Goal: Information Seeking & Learning: Learn about a topic

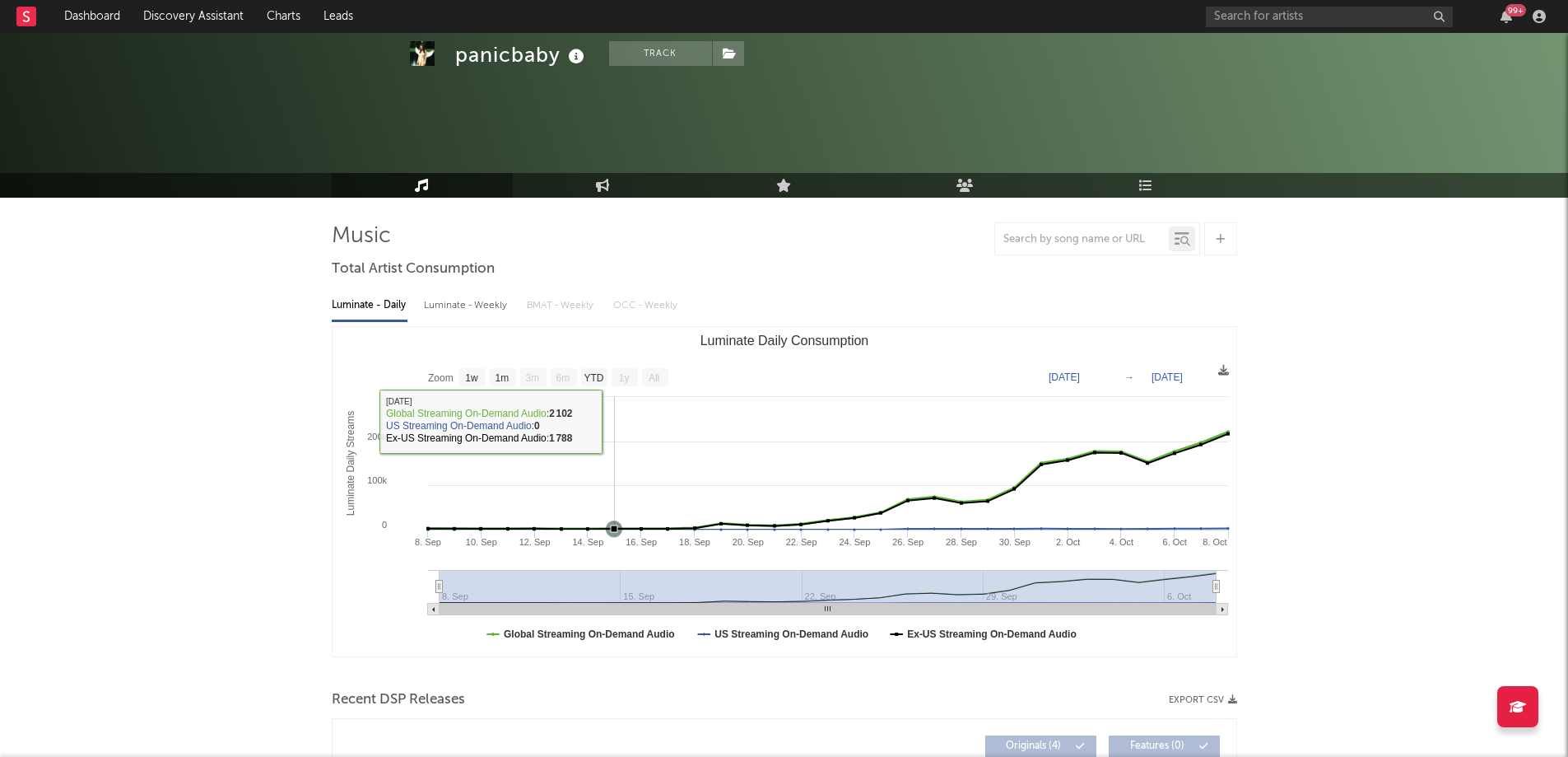
select select "1w"
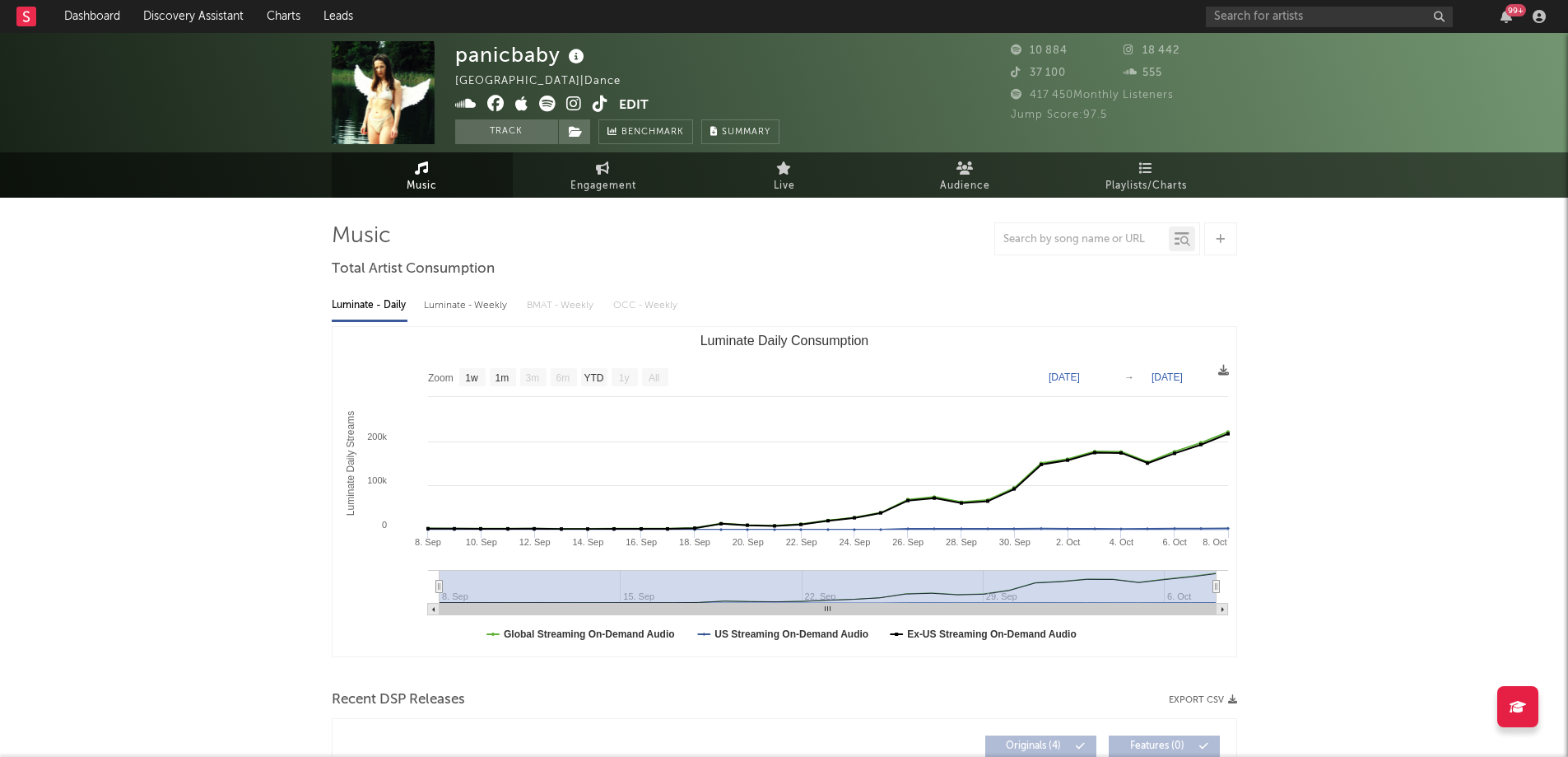
click at [28, 7] on rect at bounding box center [27, 17] width 20 height 20
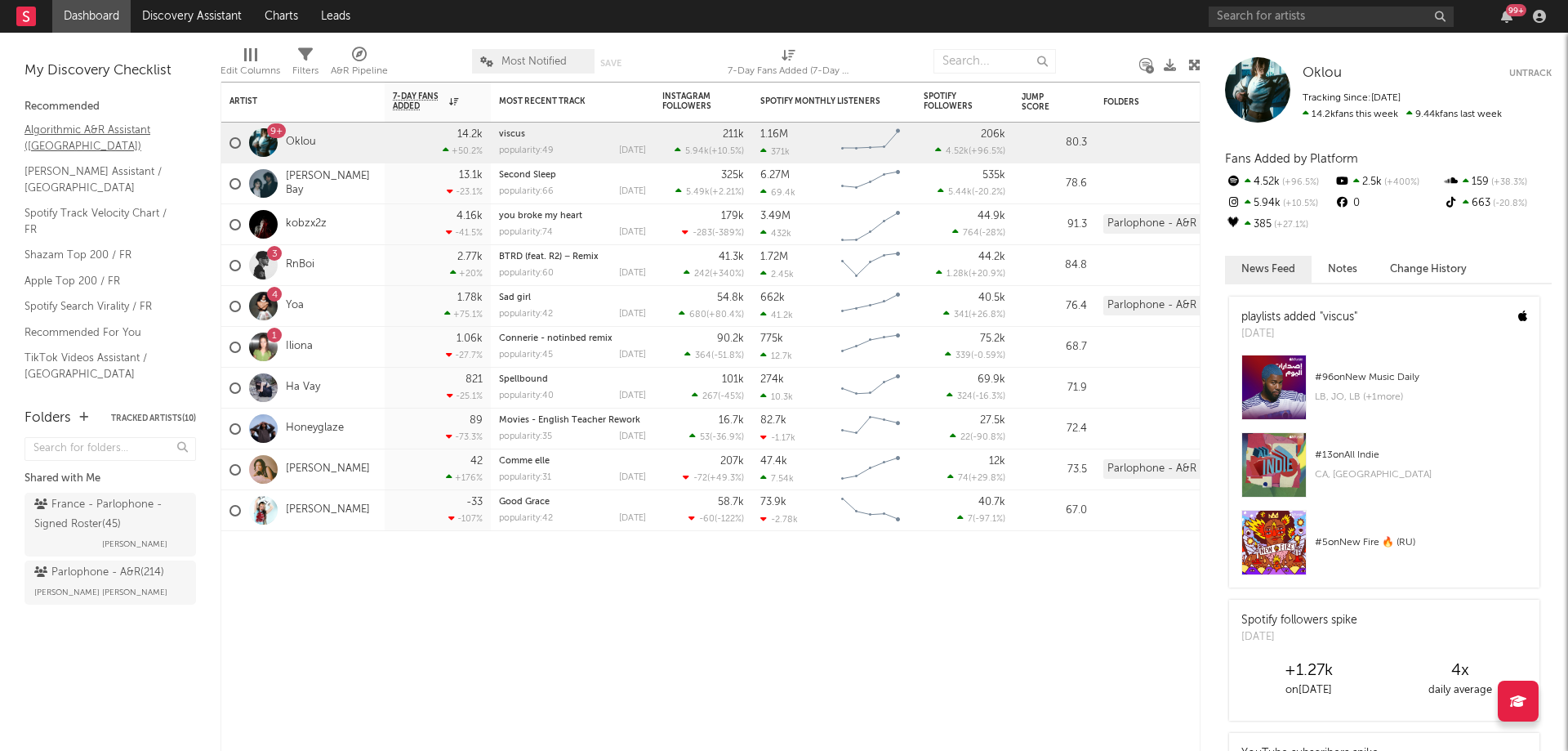
click at [68, 137] on link "Algorithmic A&R Assistant (France)" at bounding box center [103, 137] width 155 height 33
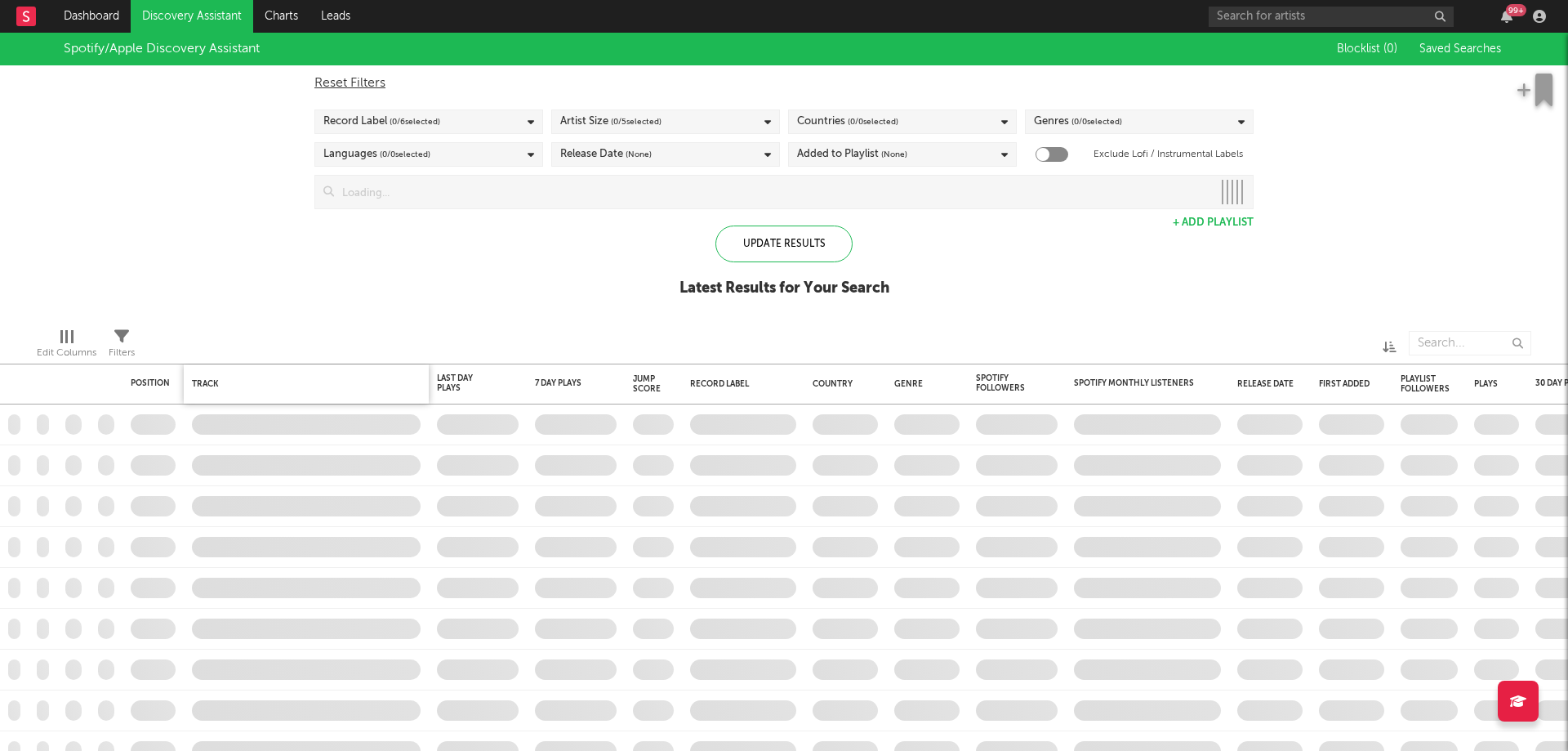
checkbox input "true"
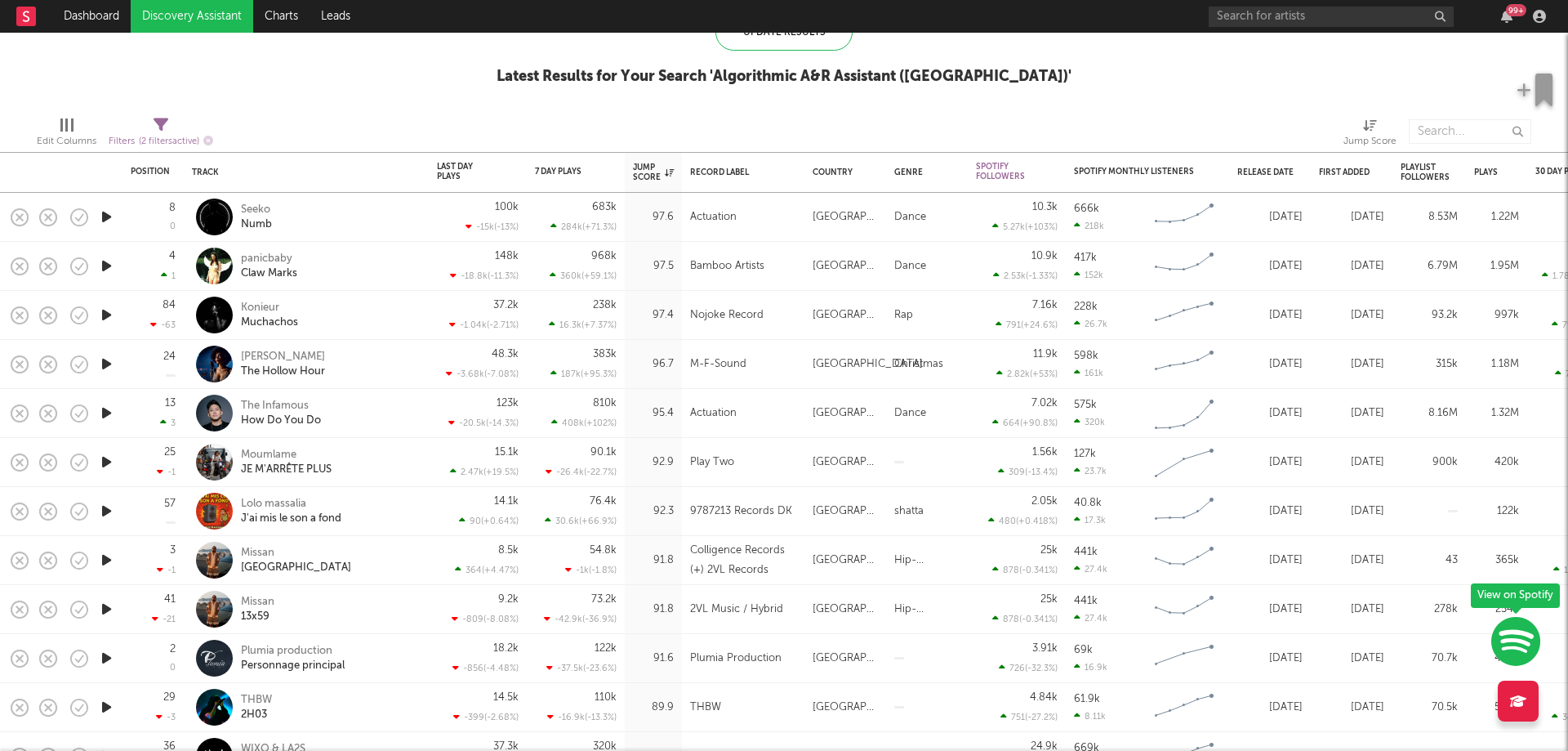
click at [107, 214] on icon "button" at bounding box center [107, 217] width 17 height 21
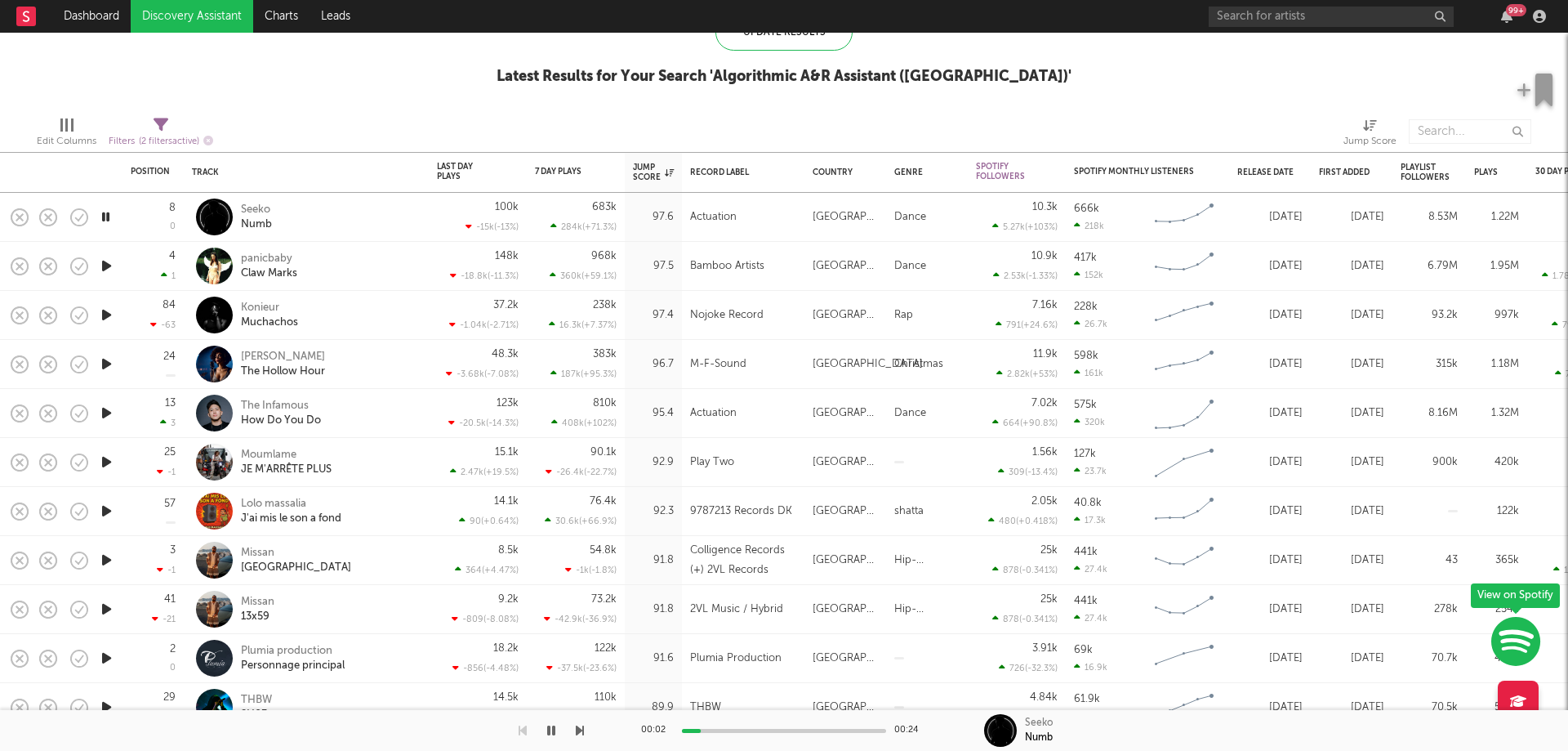
click at [108, 262] on icon "button" at bounding box center [107, 265] width 17 height 21
click at [107, 261] on icon "button" at bounding box center [106, 265] width 16 height 21
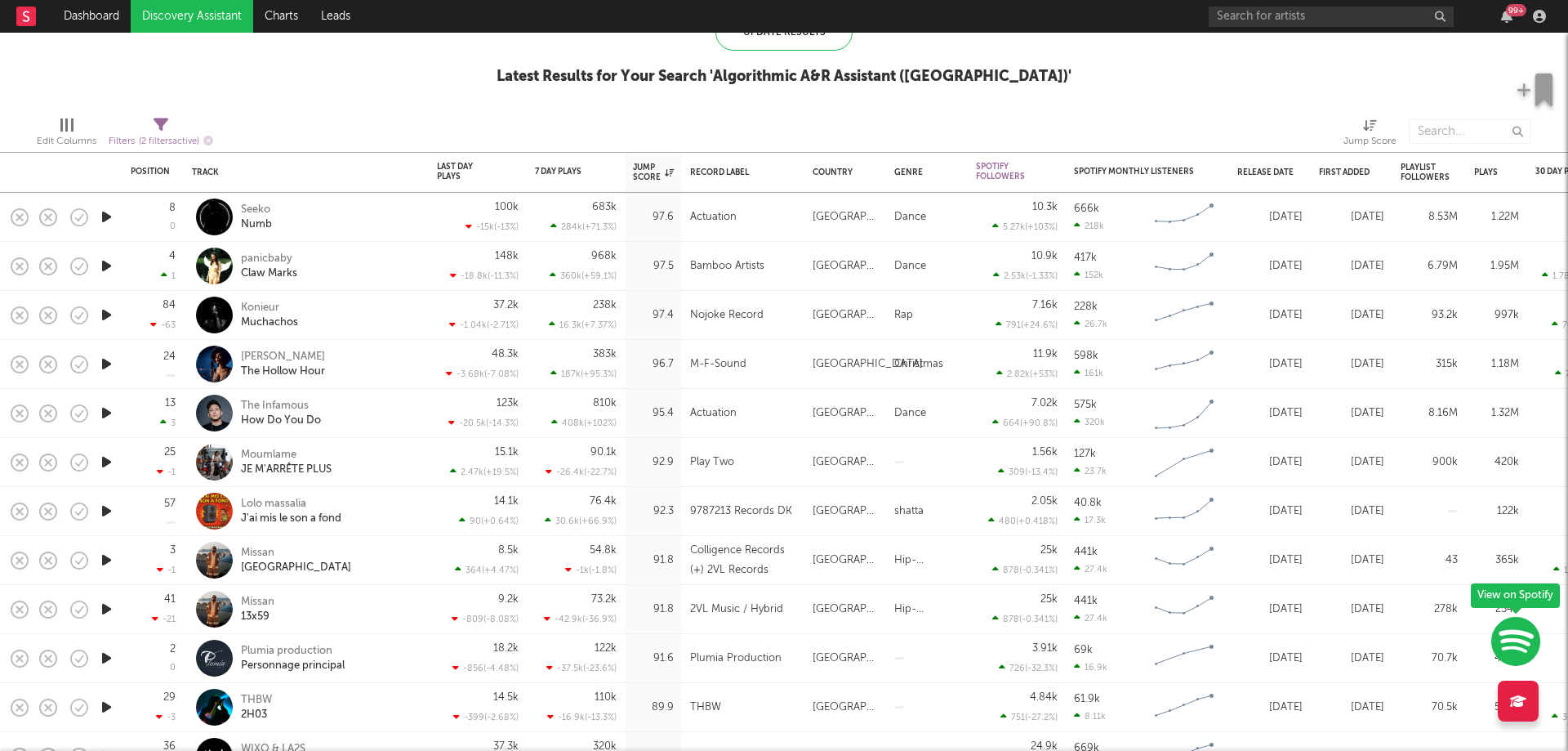
click at [109, 358] on icon "button" at bounding box center [107, 364] width 17 height 21
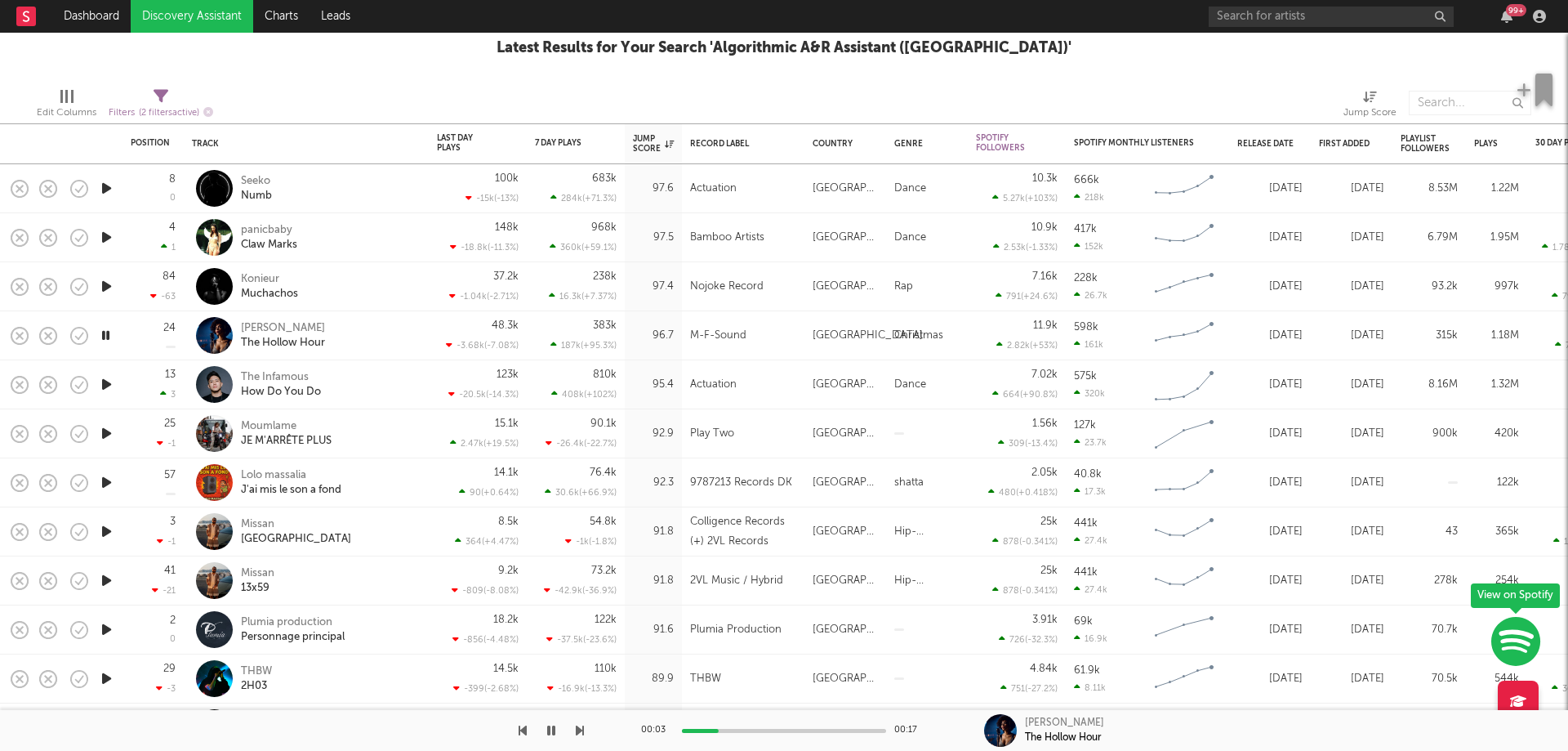
click at [105, 335] on icon "button" at bounding box center [106, 335] width 16 height 21
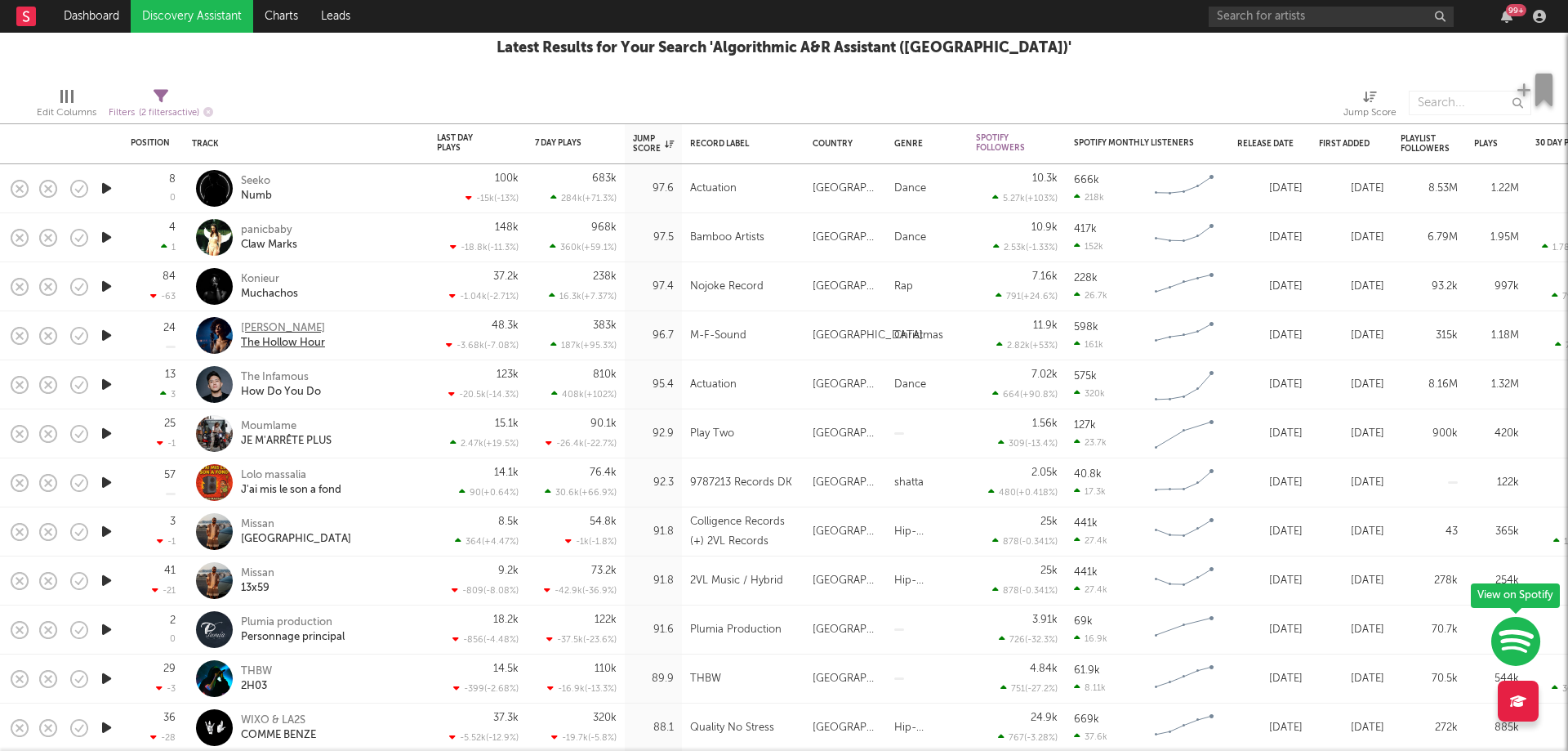
click at [264, 322] on div "Nina Blaze" at bounding box center [283, 328] width 84 height 15
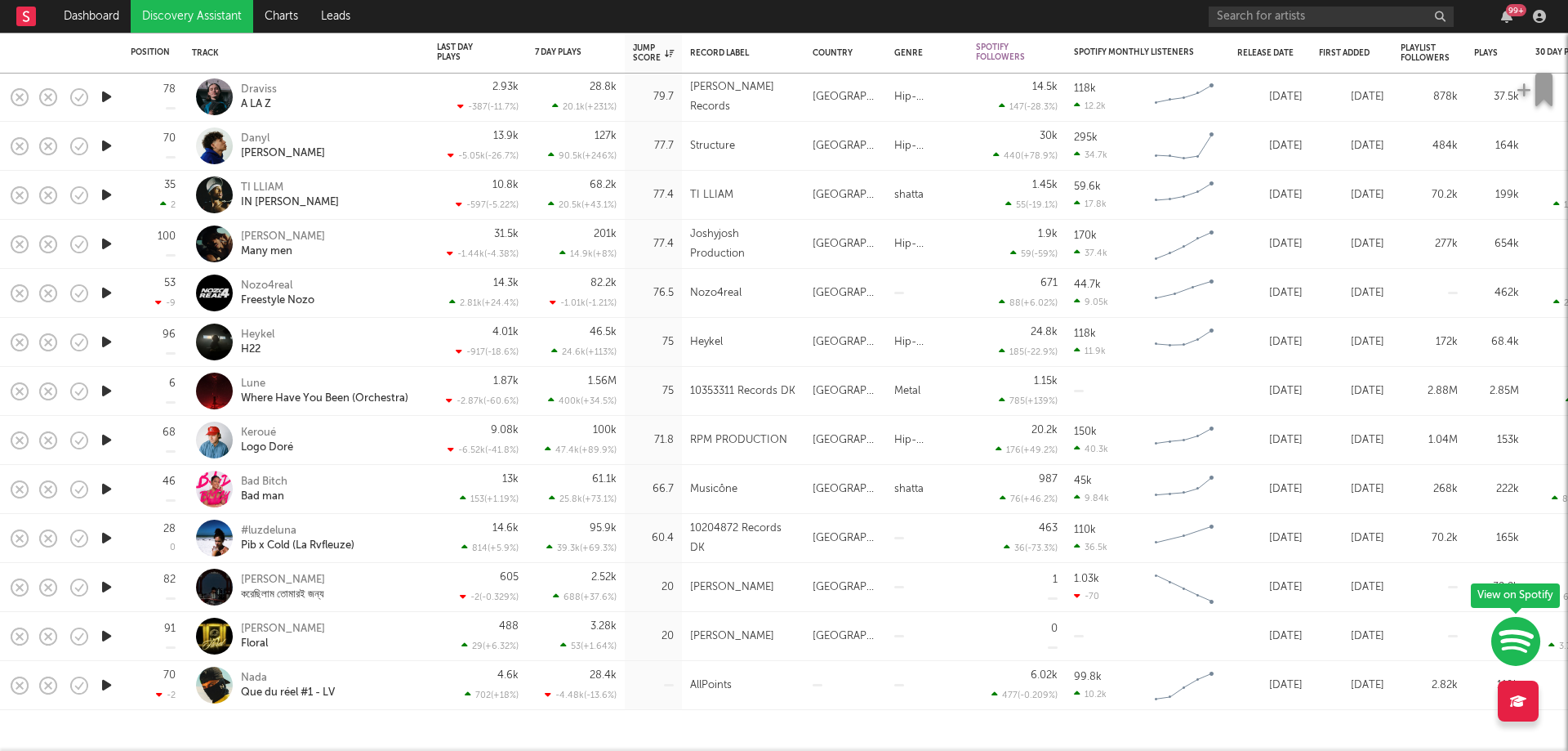
click at [104, 536] on icon "button" at bounding box center [107, 538] width 17 height 21
click at [103, 536] on icon "button" at bounding box center [106, 538] width 16 height 21
click at [107, 680] on icon "button" at bounding box center [107, 685] width 17 height 21
click at [110, 537] on icon "button" at bounding box center [107, 538] width 17 height 21
click at [103, 493] on icon "button" at bounding box center [107, 489] width 17 height 21
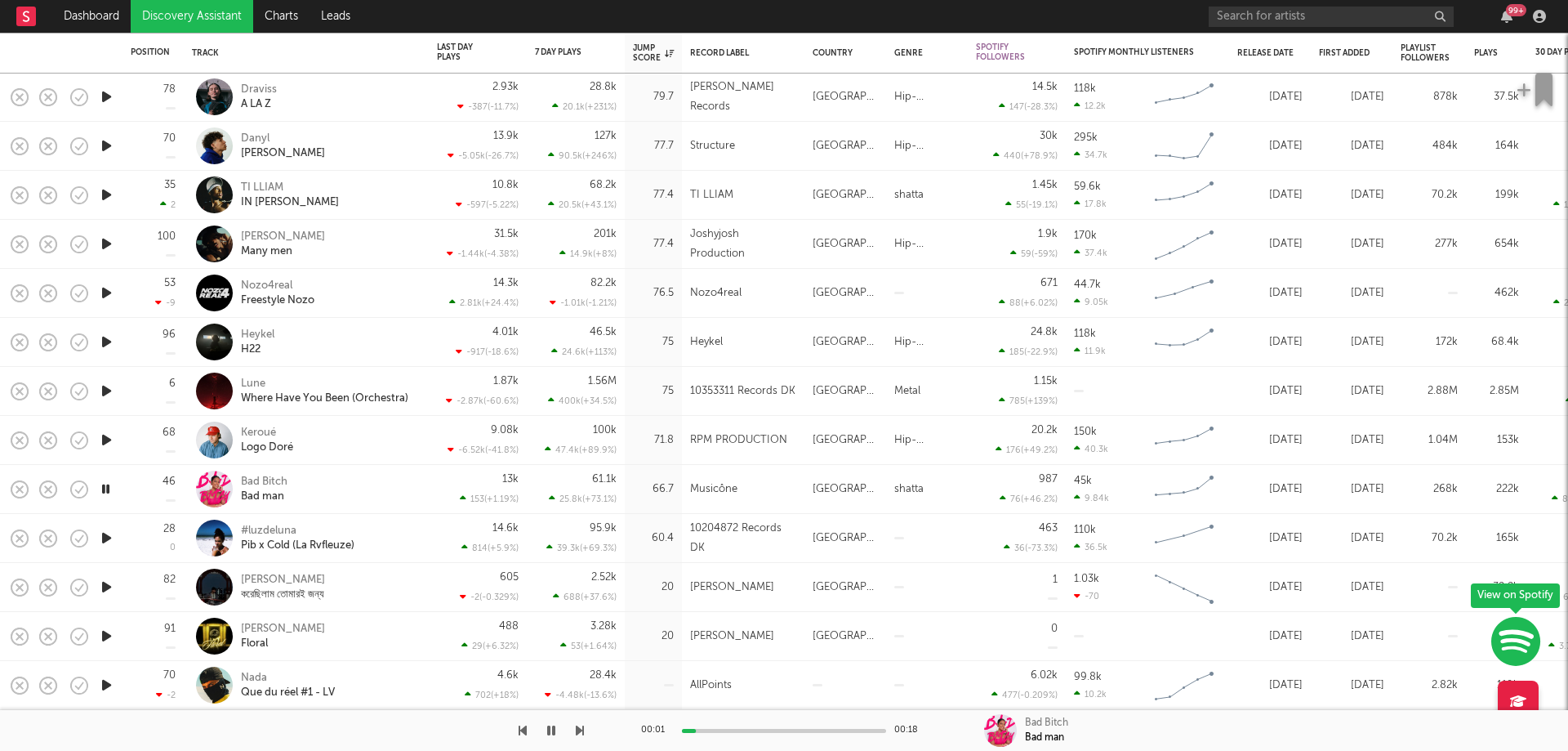
click at [105, 437] on icon "button" at bounding box center [107, 439] width 17 height 21
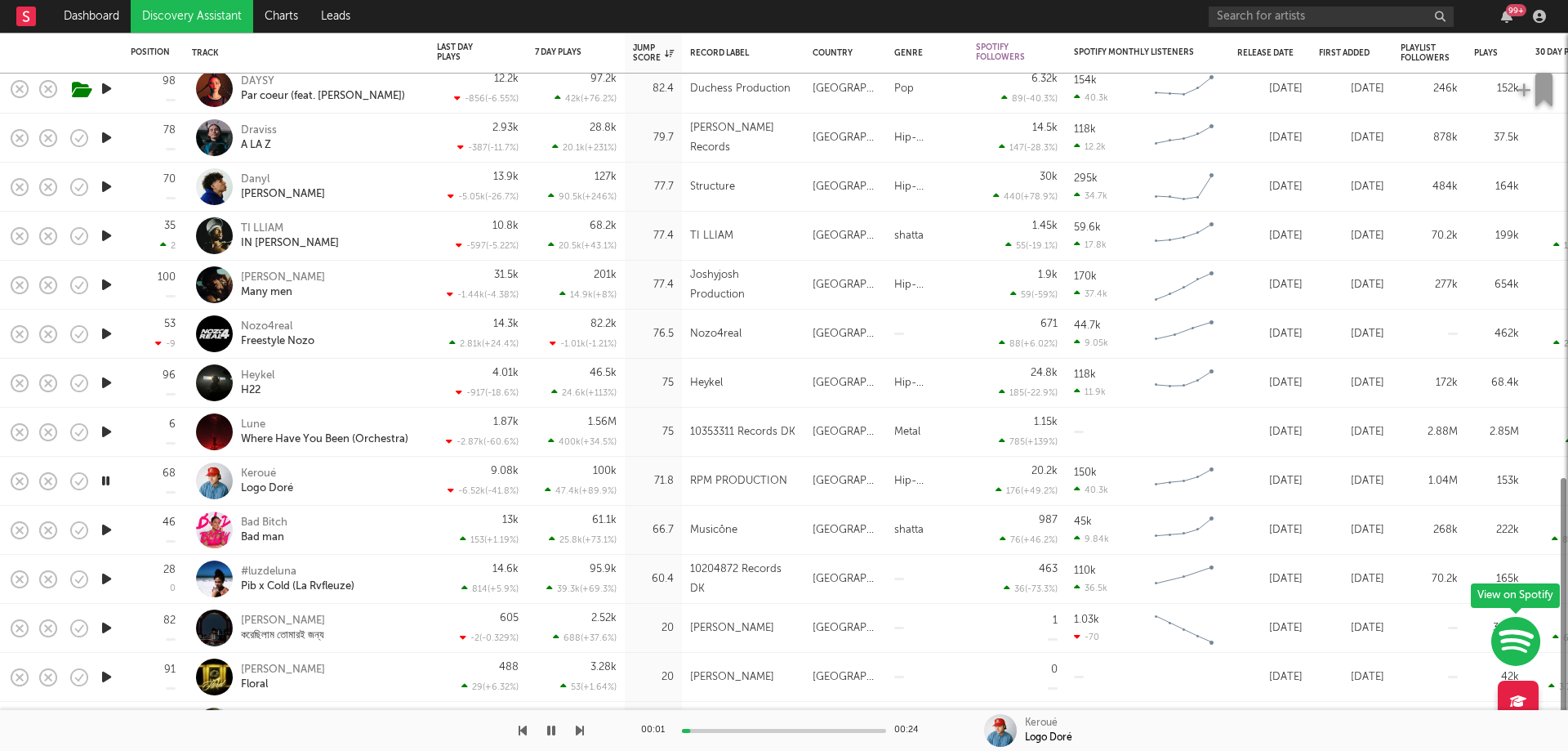
click at [106, 432] on icon "button" at bounding box center [107, 432] width 17 height 21
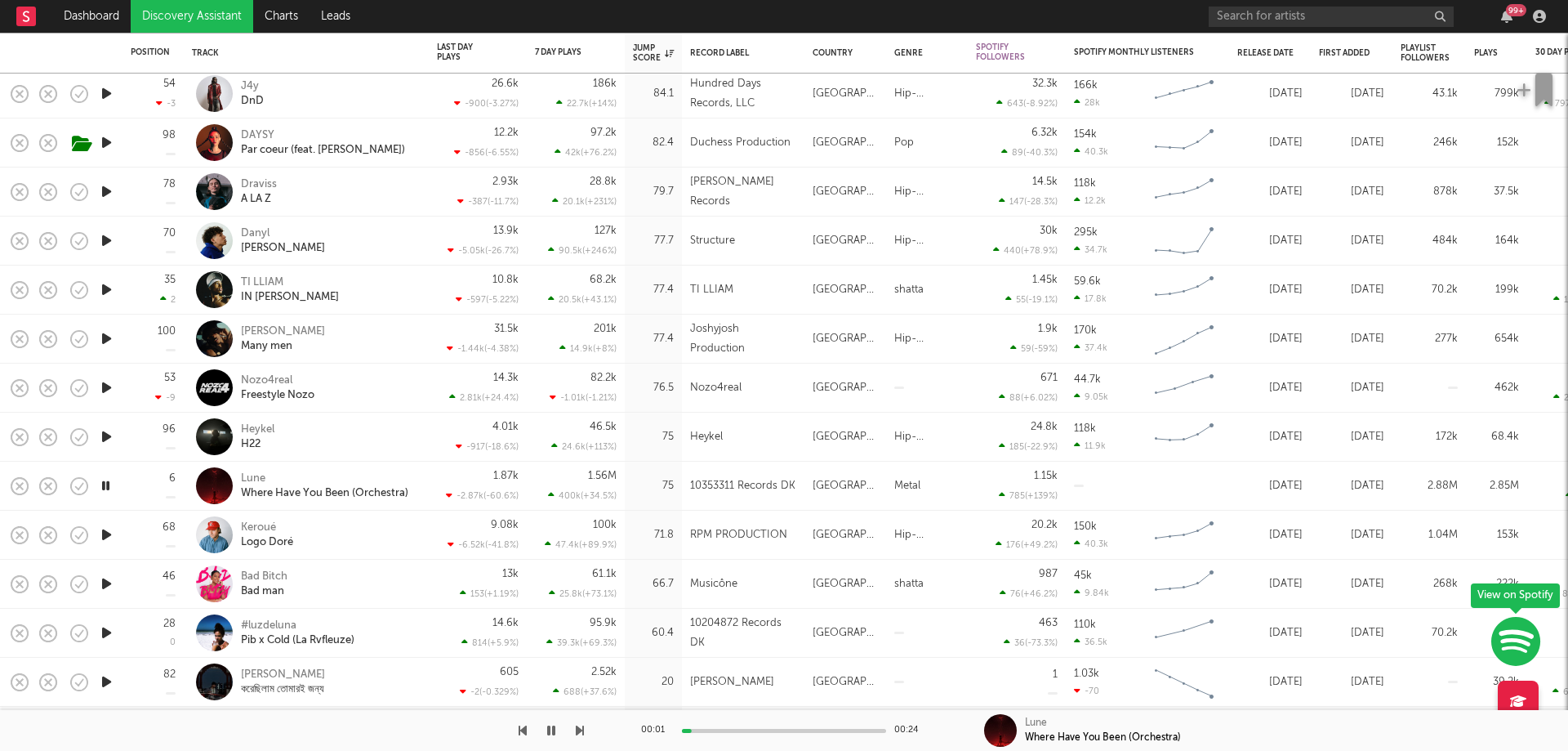
click at [107, 388] on icon "button" at bounding box center [107, 387] width 17 height 21
click at [103, 293] on icon "button" at bounding box center [107, 289] width 17 height 21
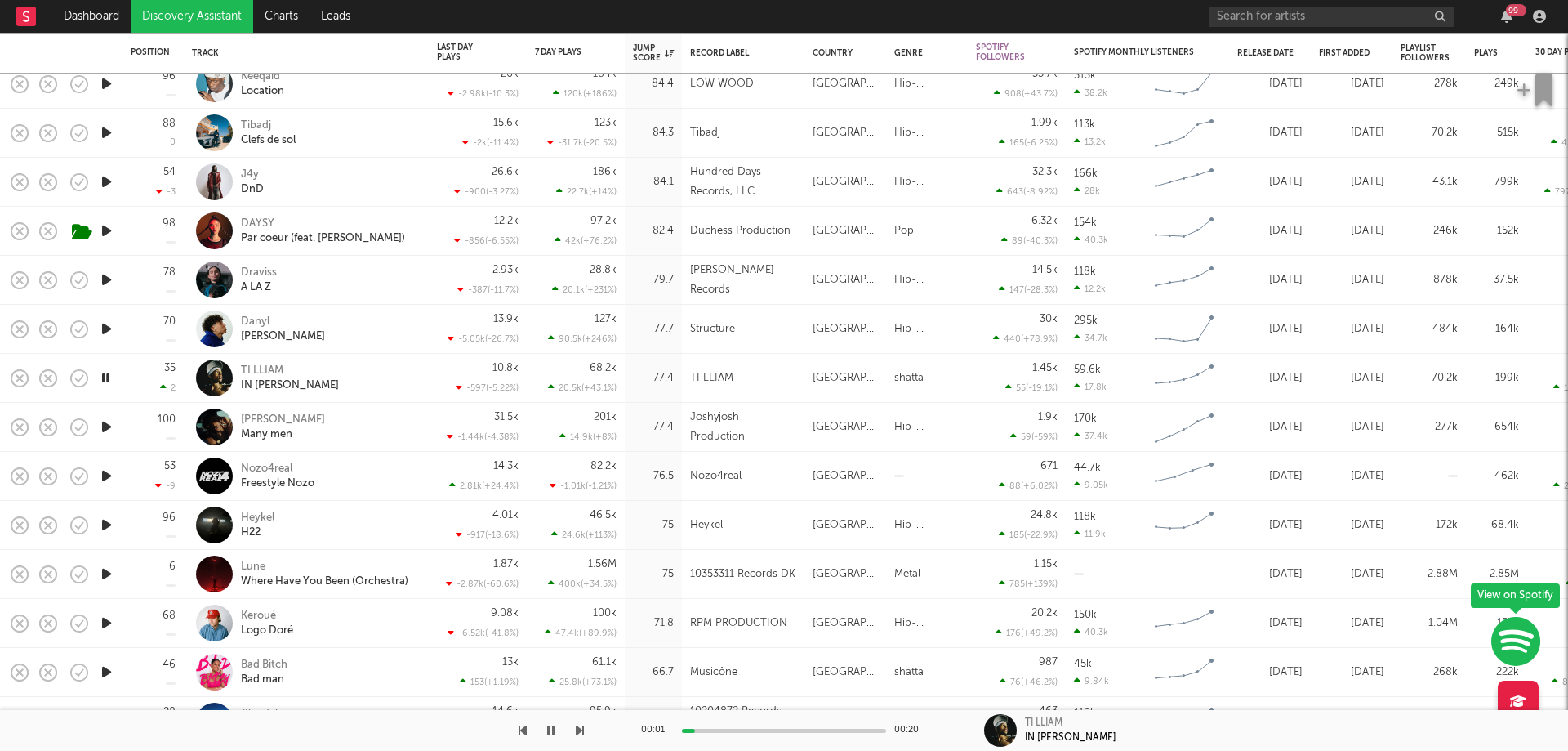
click at [105, 328] on icon "button" at bounding box center [107, 328] width 17 height 21
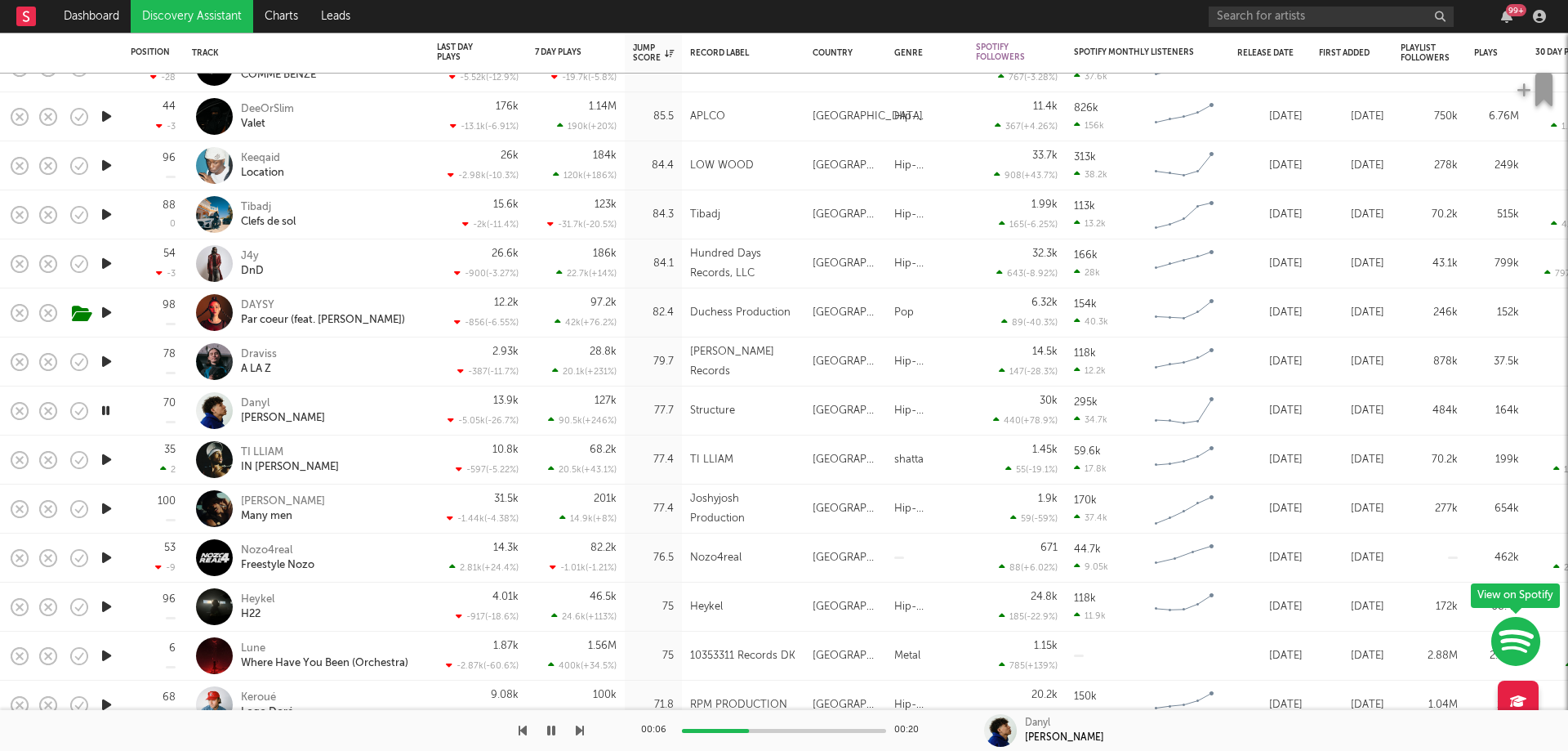
click at [103, 406] on icon "button" at bounding box center [106, 410] width 16 height 21
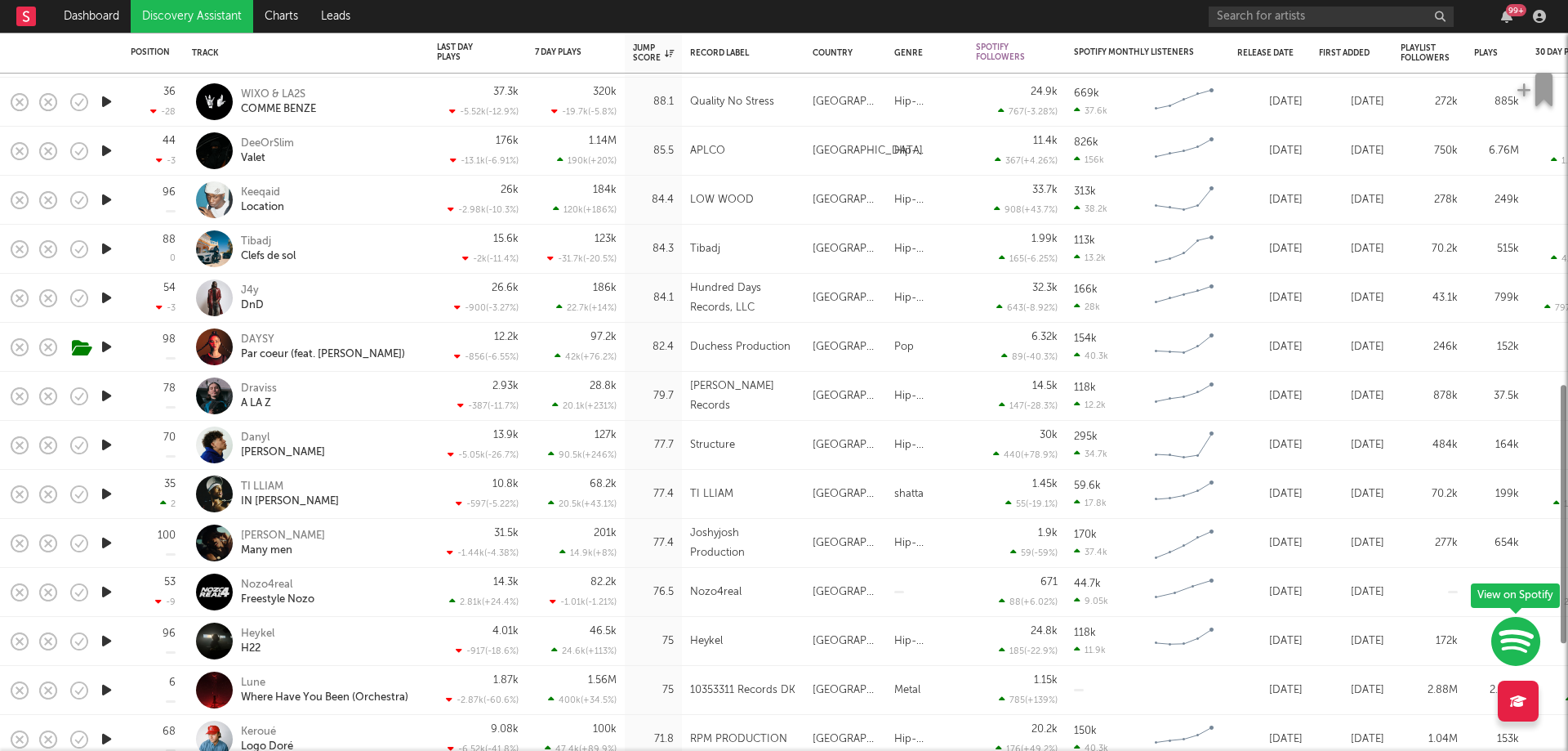
click at [103, 390] on icon "button" at bounding box center [107, 395] width 17 height 21
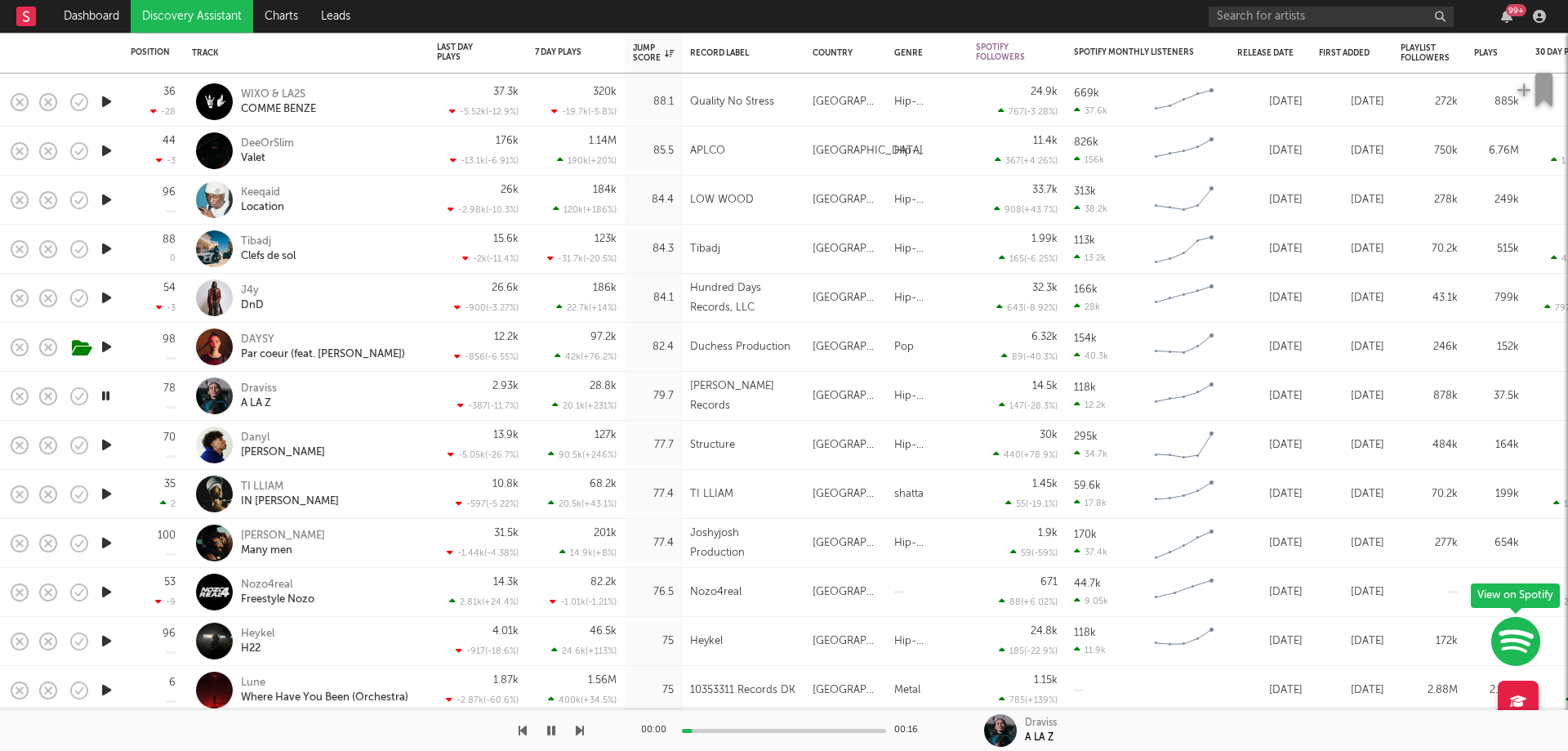
click at [103, 390] on icon "button" at bounding box center [106, 395] width 16 height 21
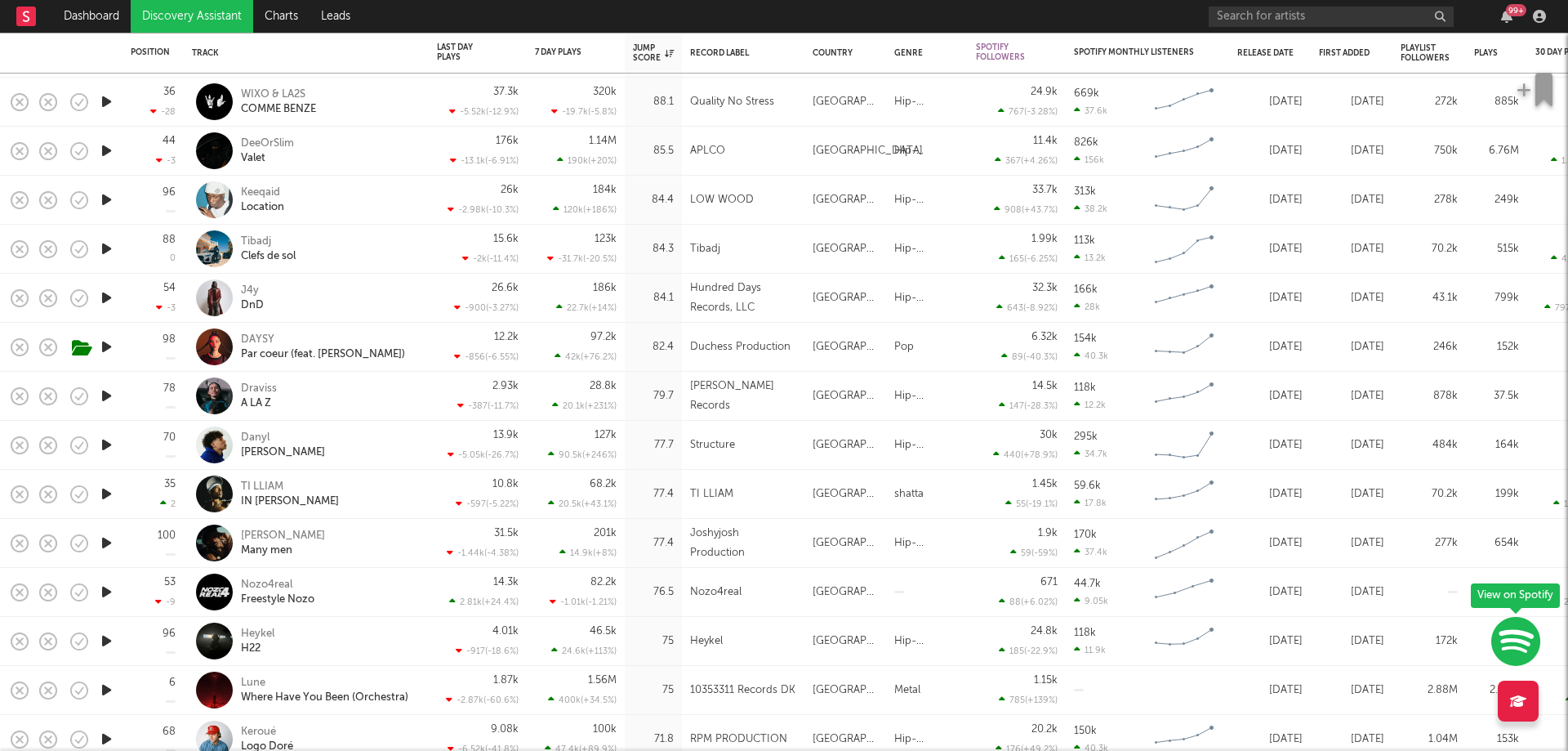
click at [108, 345] on icon "button" at bounding box center [107, 347] width 17 height 21
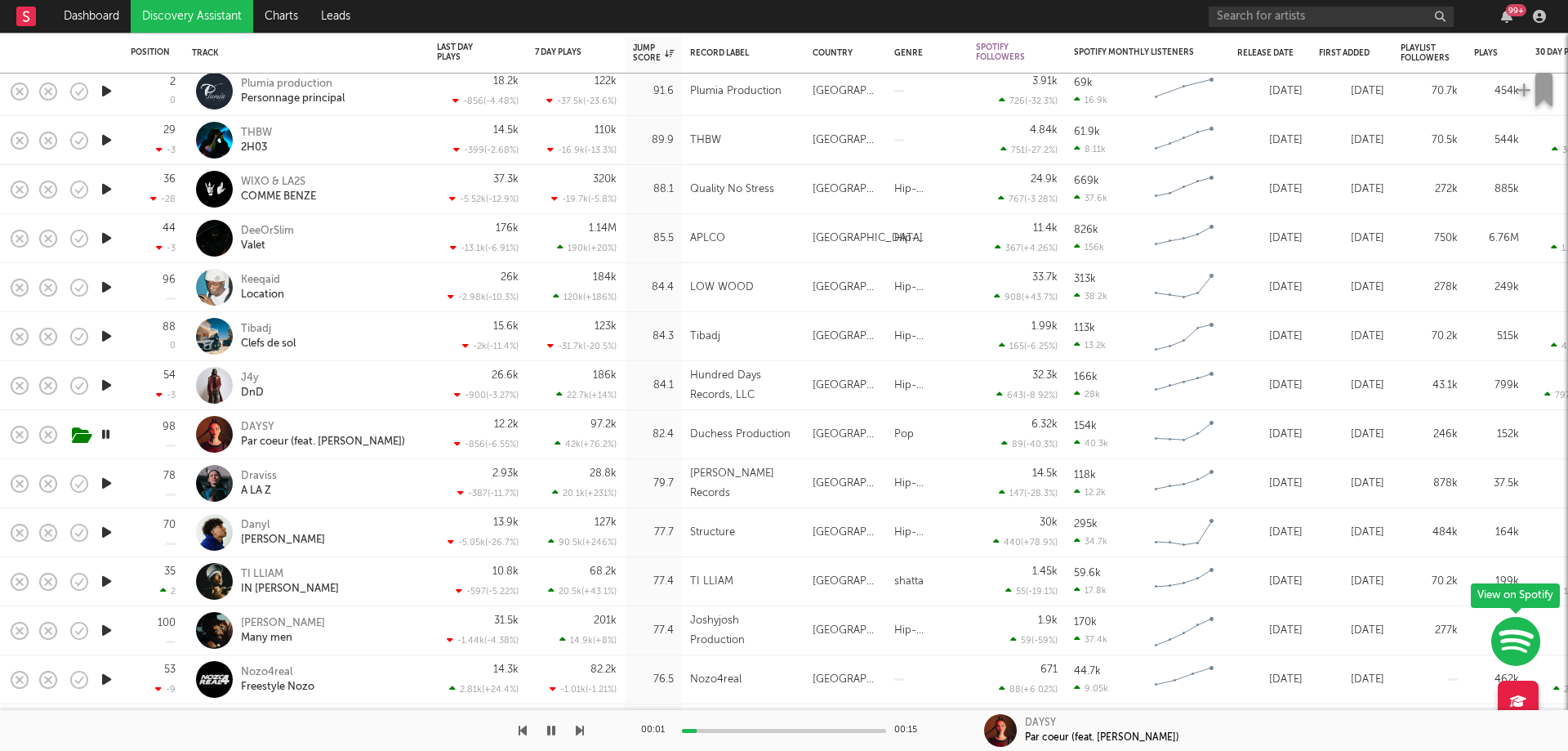
click at [97, 378] on div at bounding box center [107, 385] width 33 height 49
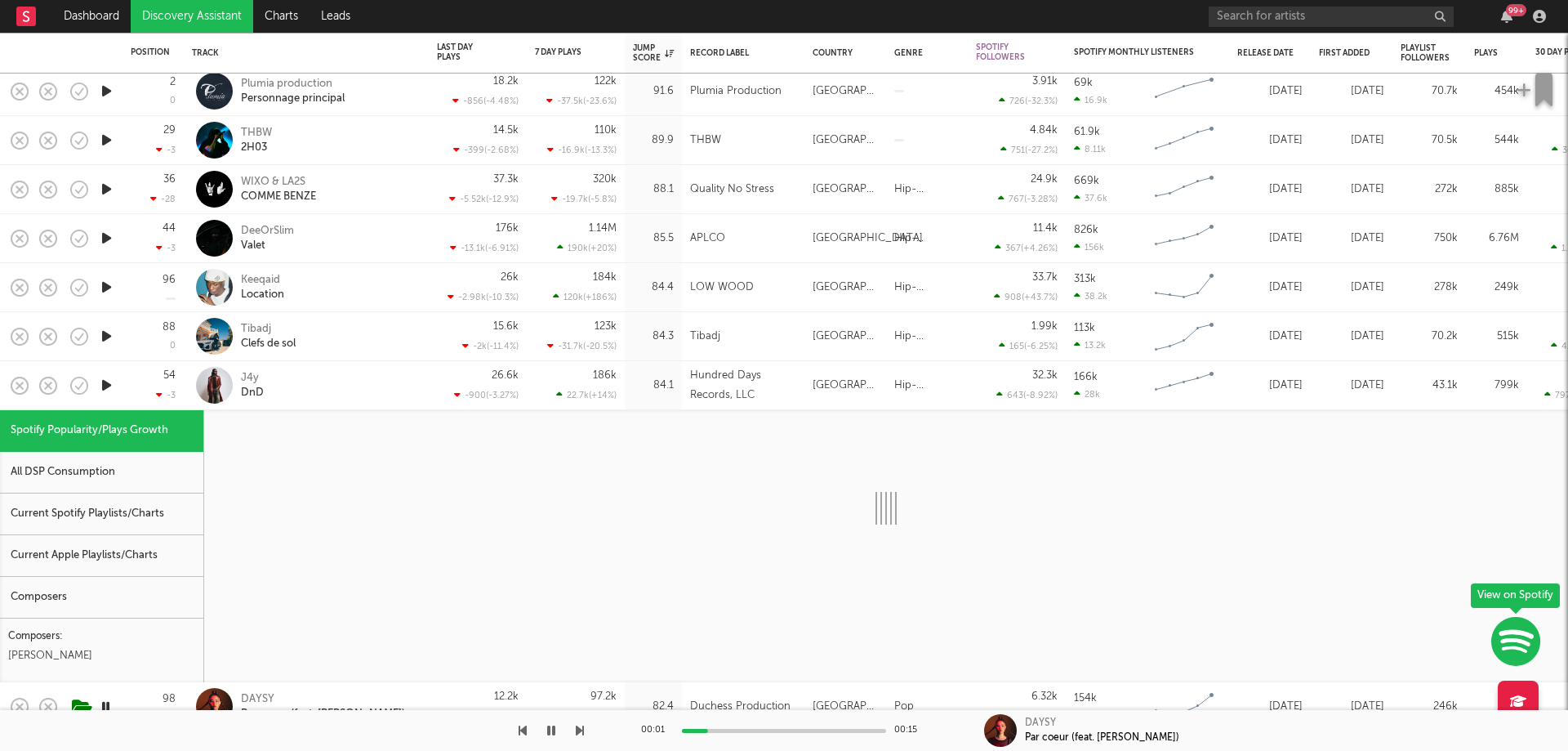
click at [104, 386] on icon "button" at bounding box center [107, 385] width 17 height 21
select select "1w"
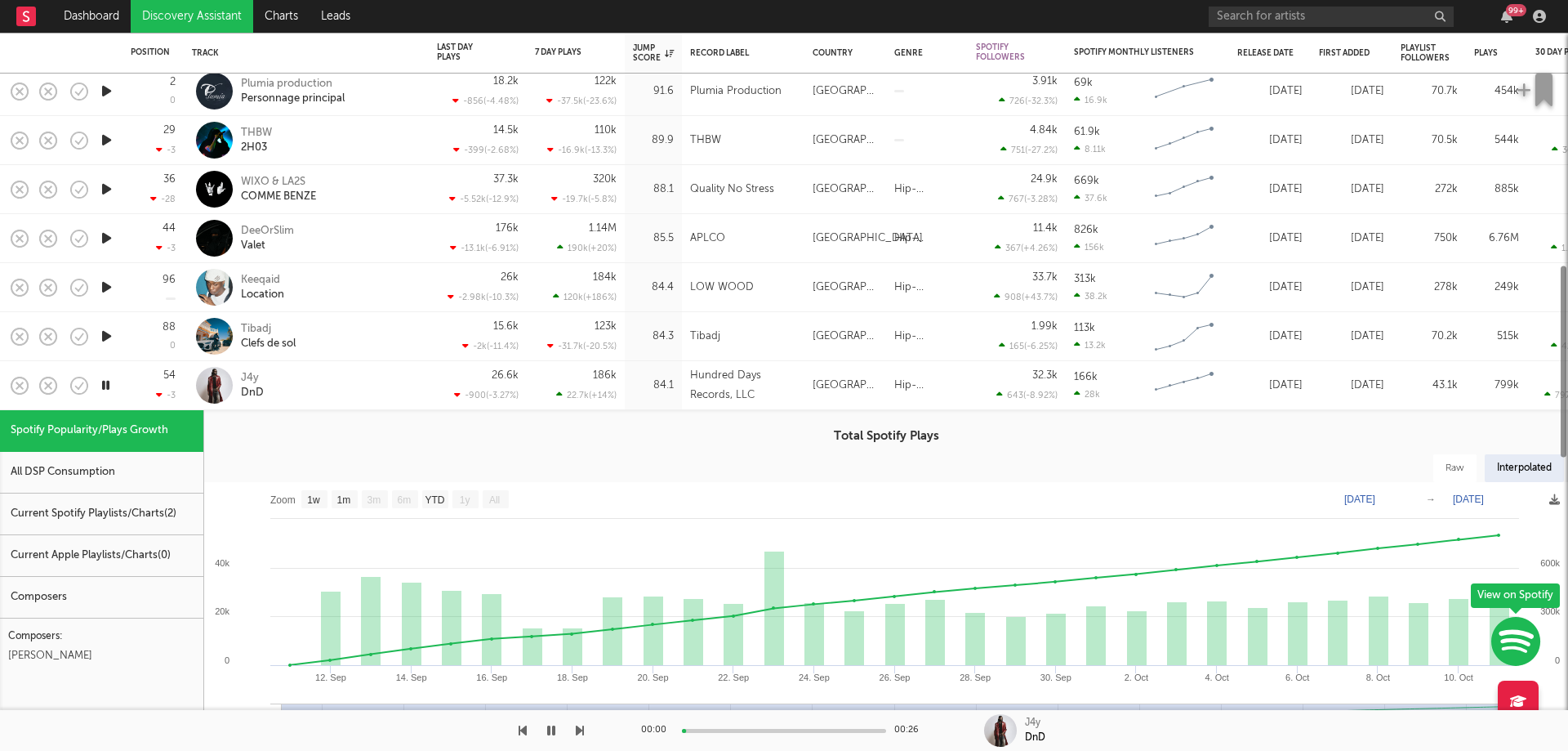
click at [105, 383] on icon "button" at bounding box center [106, 385] width 16 height 21
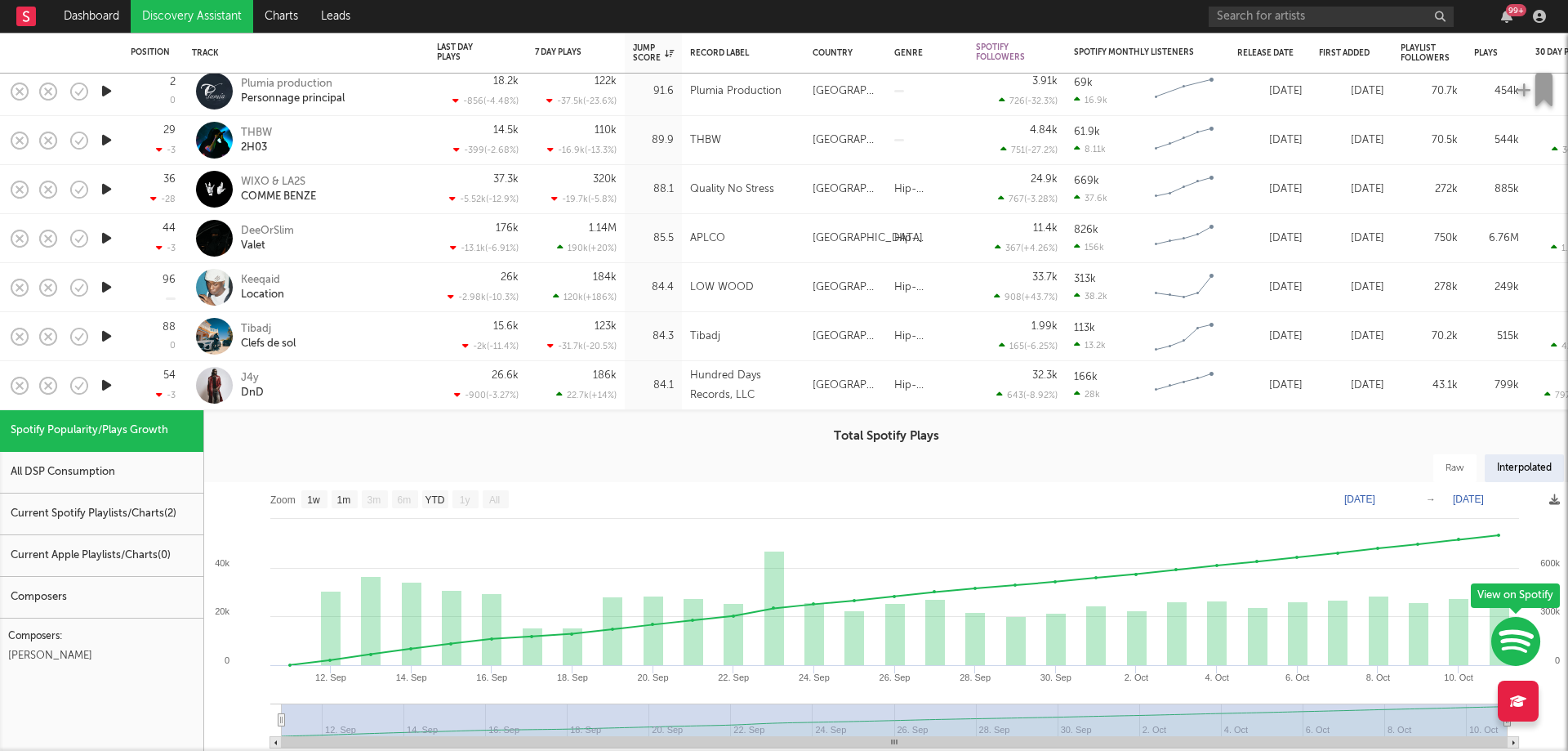
click at [103, 336] on icon "button" at bounding box center [107, 336] width 17 height 21
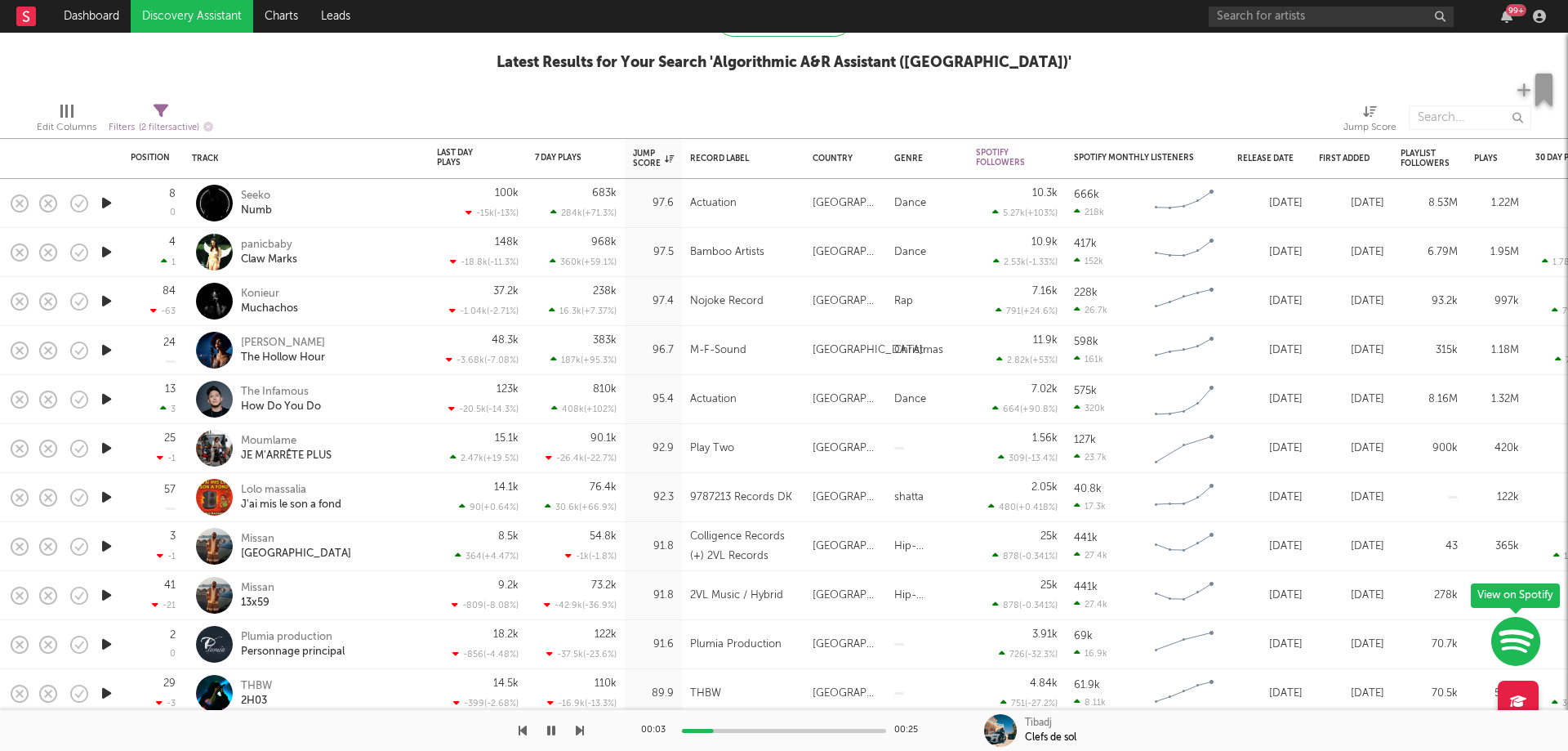
click at [107, 350] on icon "button" at bounding box center [107, 350] width 17 height 21
click at [106, 347] on icon "button" at bounding box center [106, 350] width 16 height 21
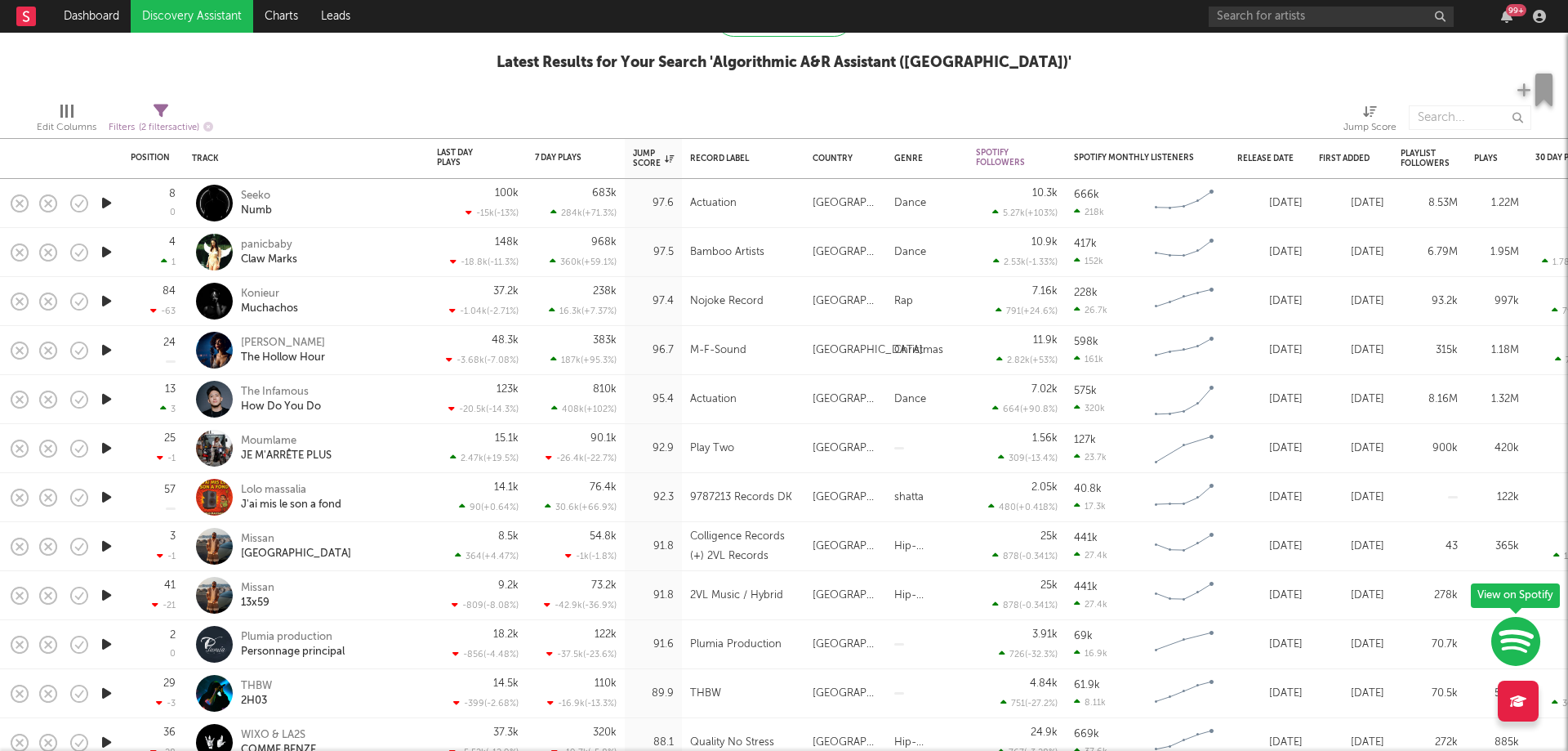
click at [21, 23] on rect at bounding box center [26, 17] width 20 height 20
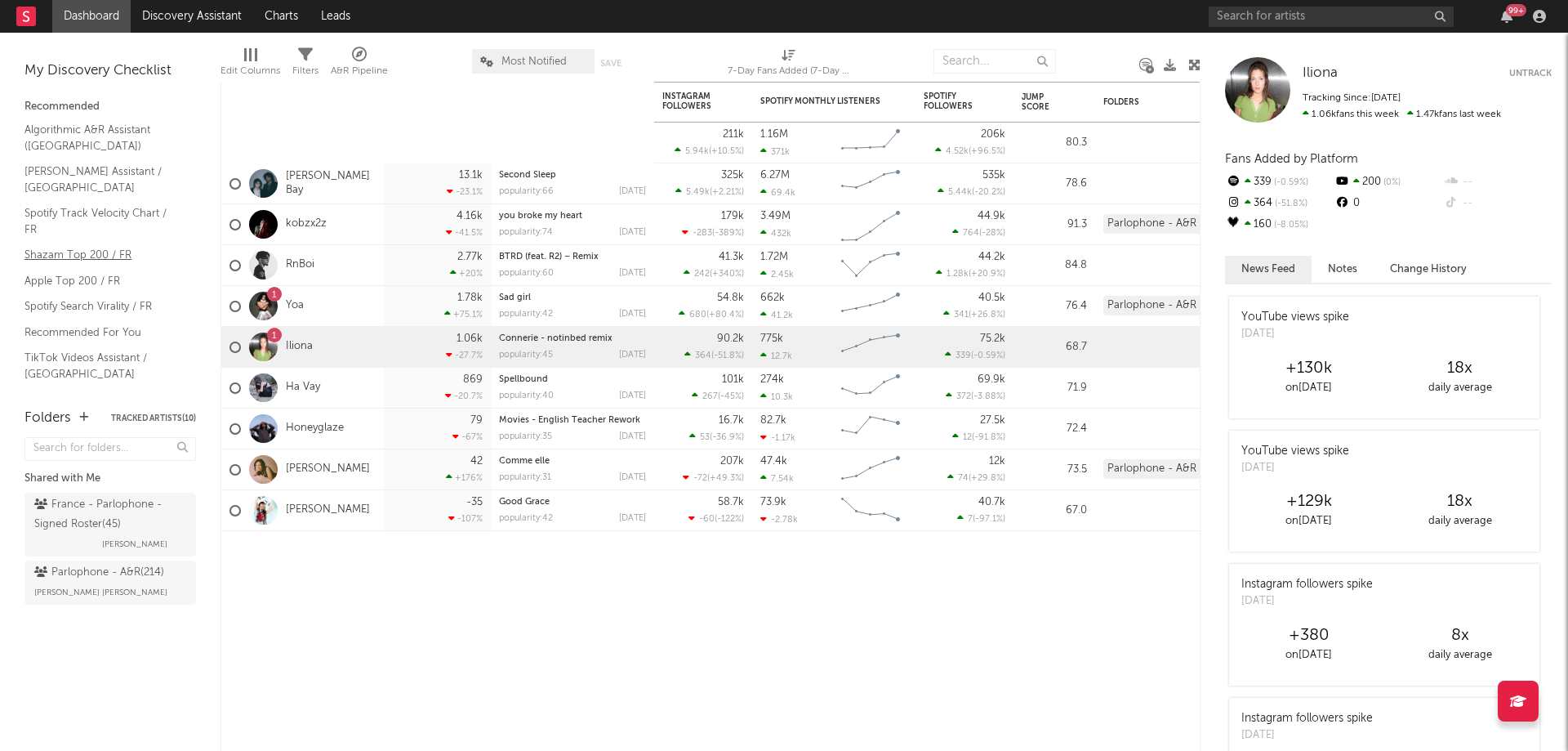
click at [65, 246] on link "Shazam Top 200 / FR" at bounding box center [103, 255] width 155 height 18
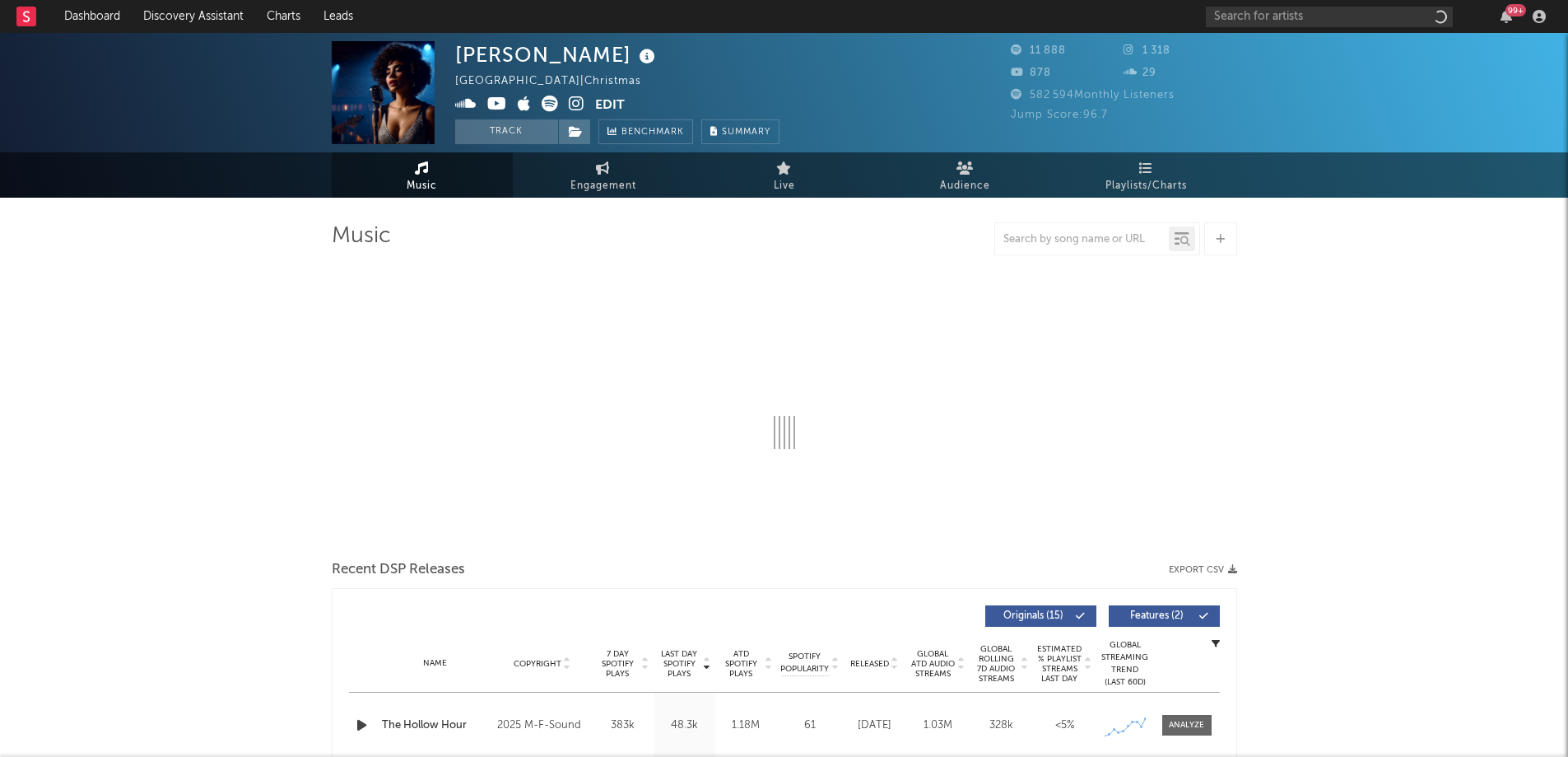
select select "1w"
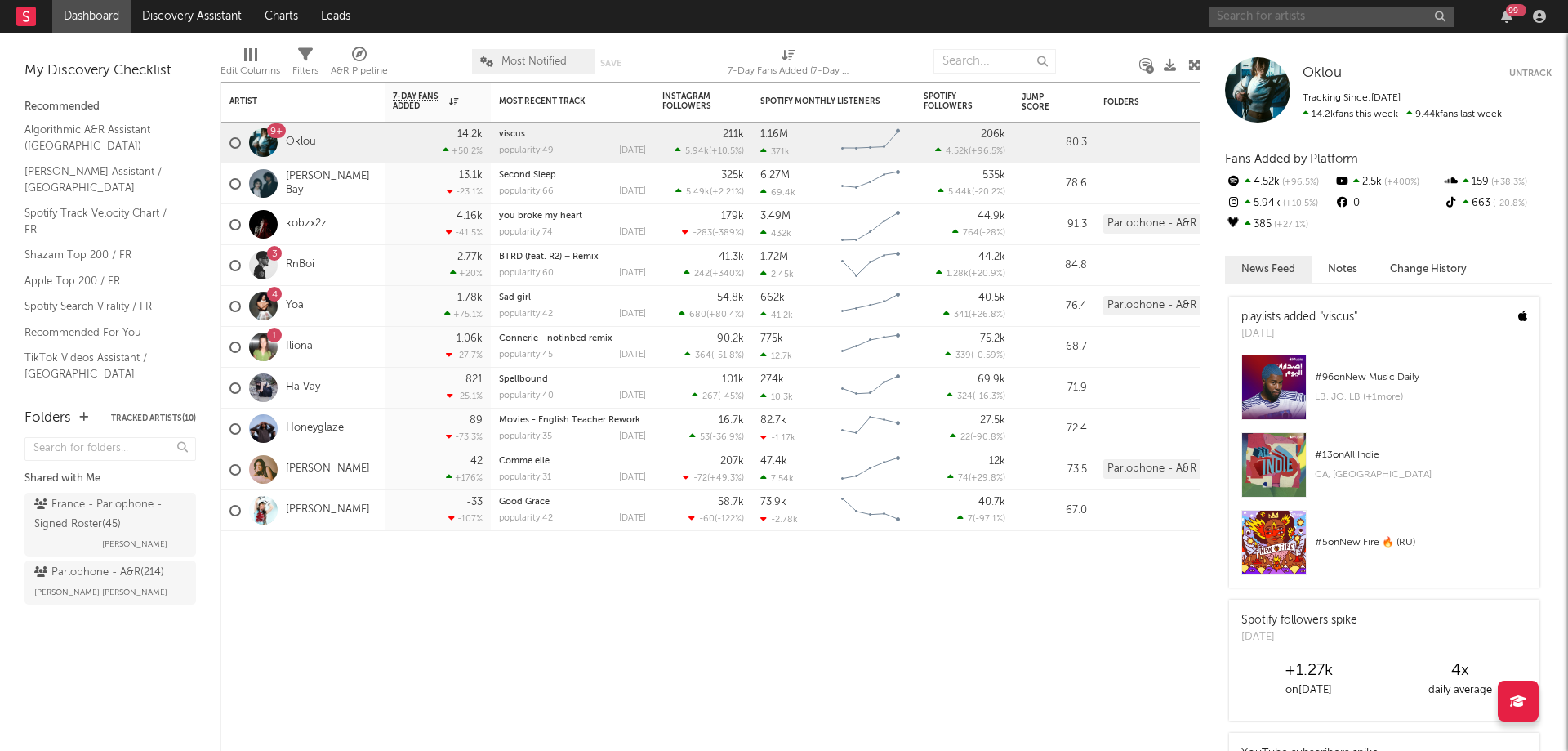
click at [1257, 20] on input "text" at bounding box center [1331, 17] width 245 height 21
click at [1269, 11] on input "text" at bounding box center [1331, 17] width 245 height 21
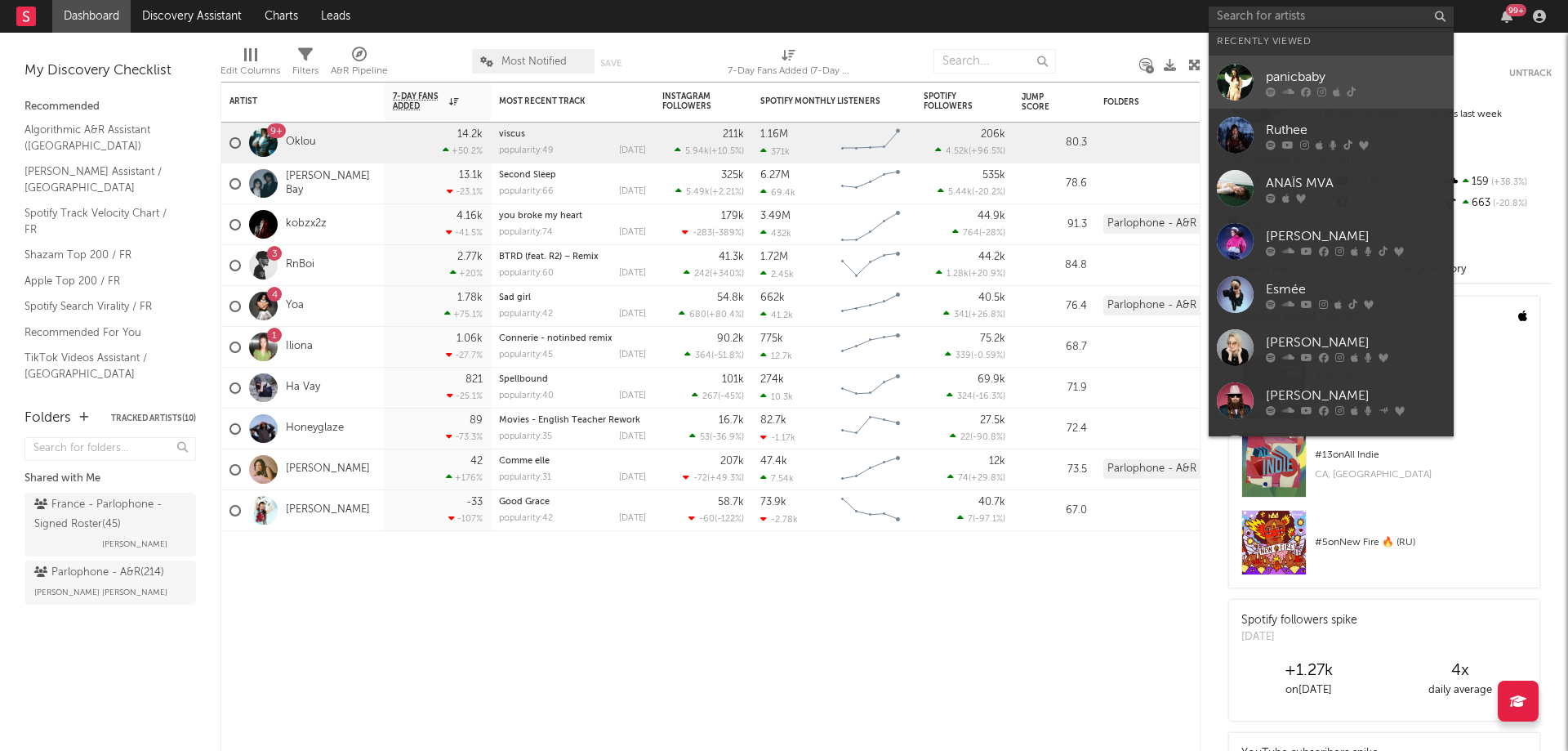
click at [1230, 78] on div at bounding box center [1236, 82] width 36 height 36
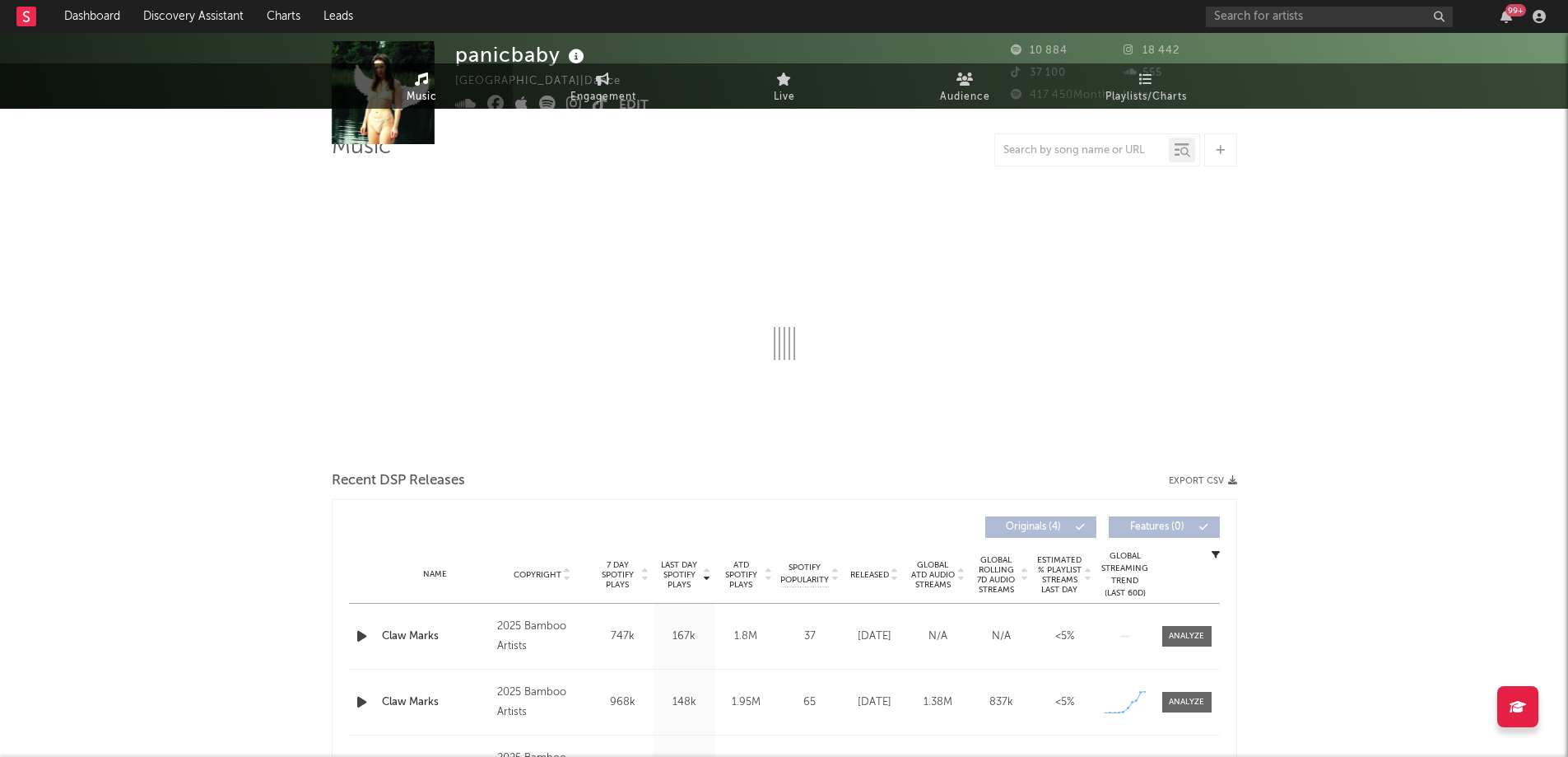
select select "1w"
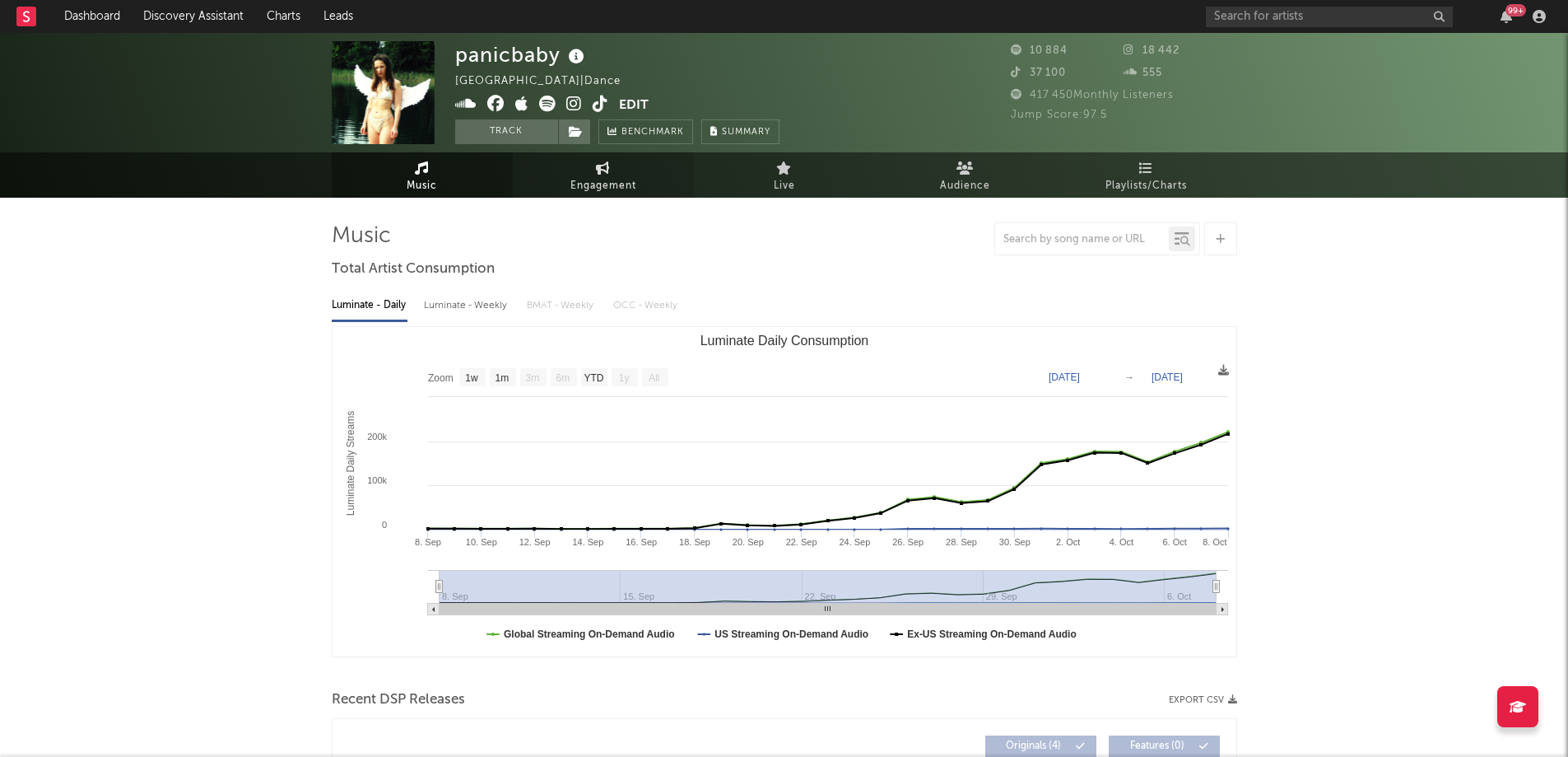
click at [641, 171] on link "Engagement" at bounding box center [603, 175] width 181 height 45
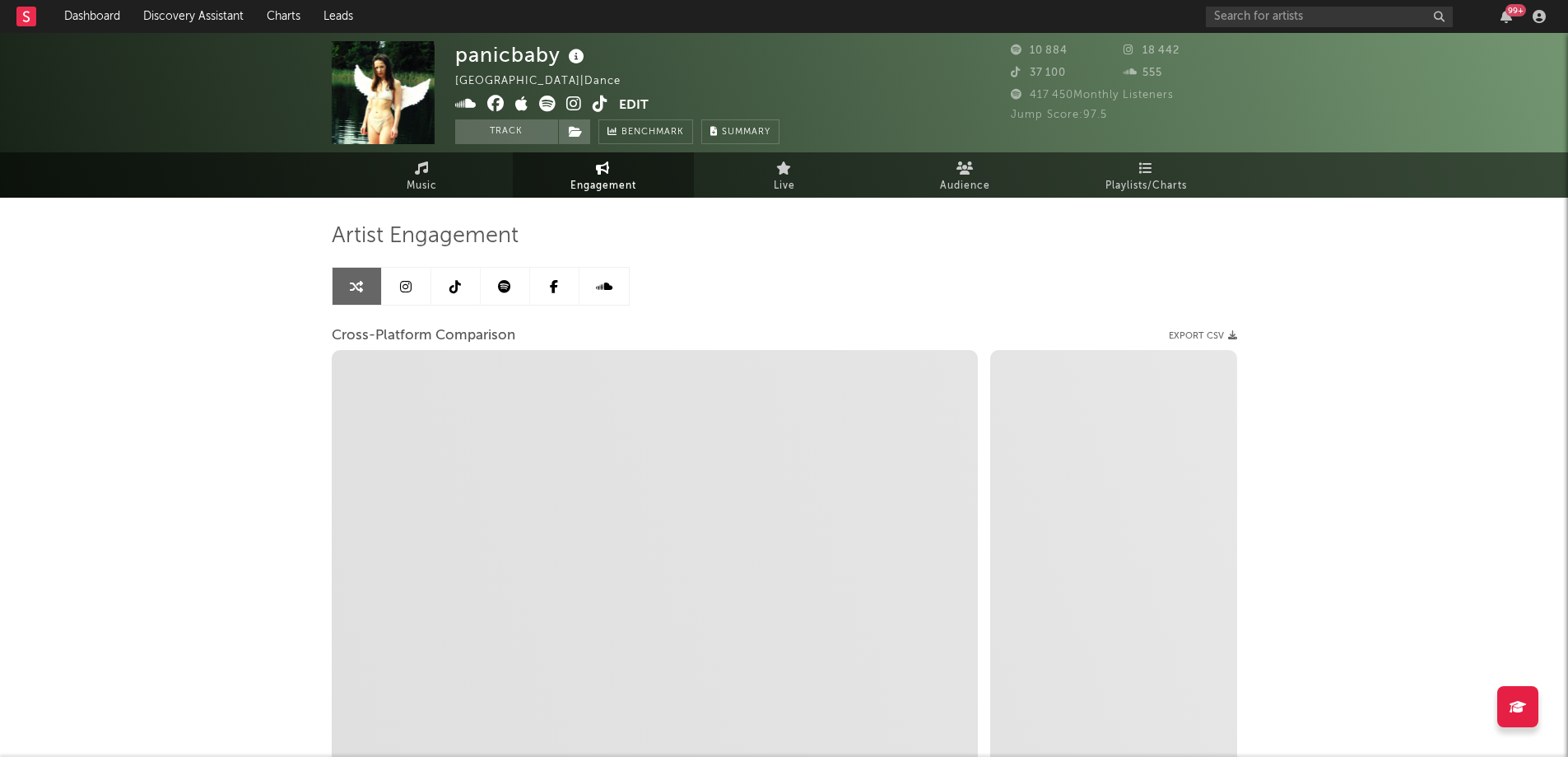
select select "1w"
click at [396, 276] on link at bounding box center [406, 286] width 49 height 37
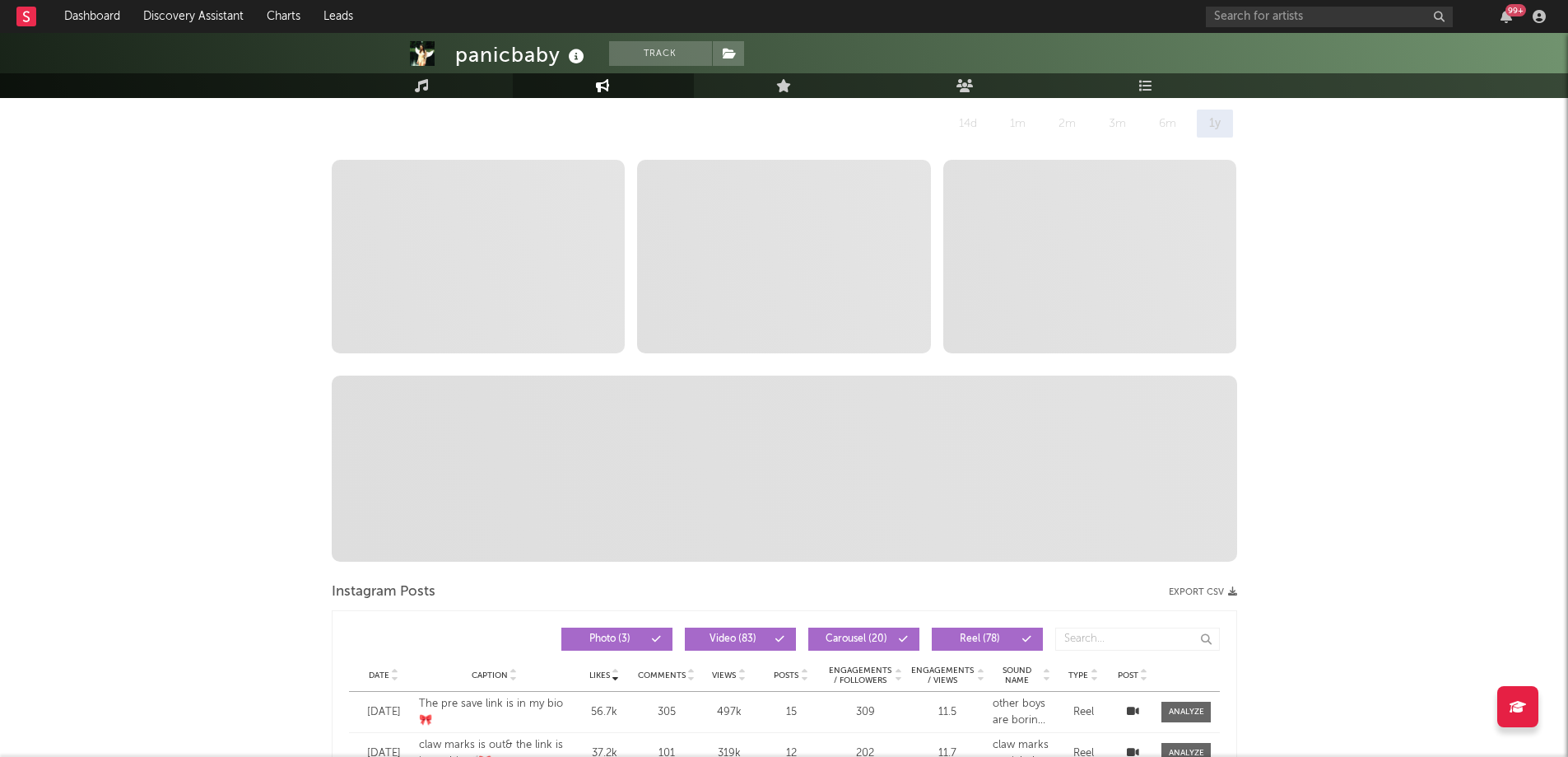
select select "6m"
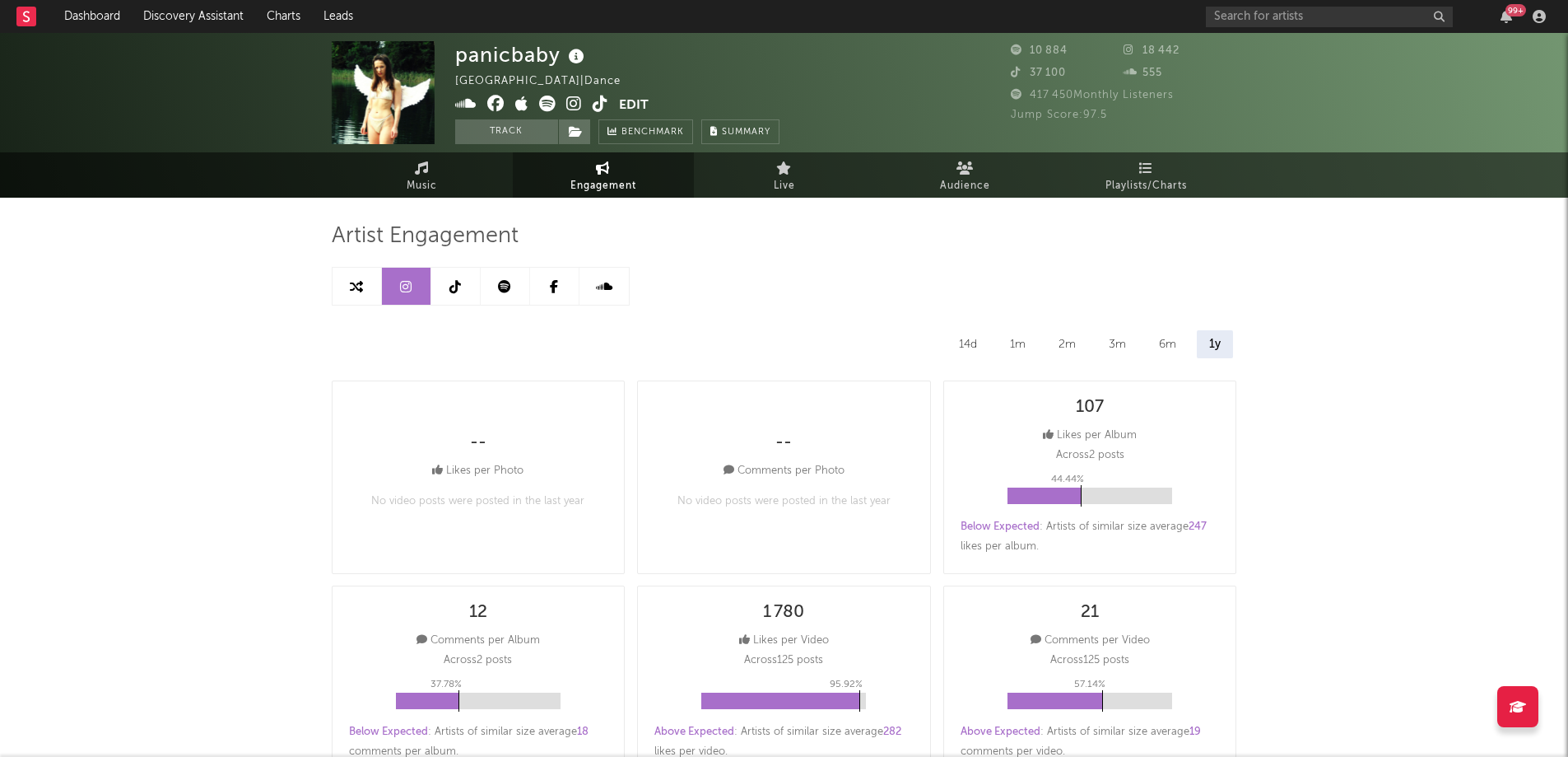
click at [468, 283] on link at bounding box center [456, 286] width 49 height 37
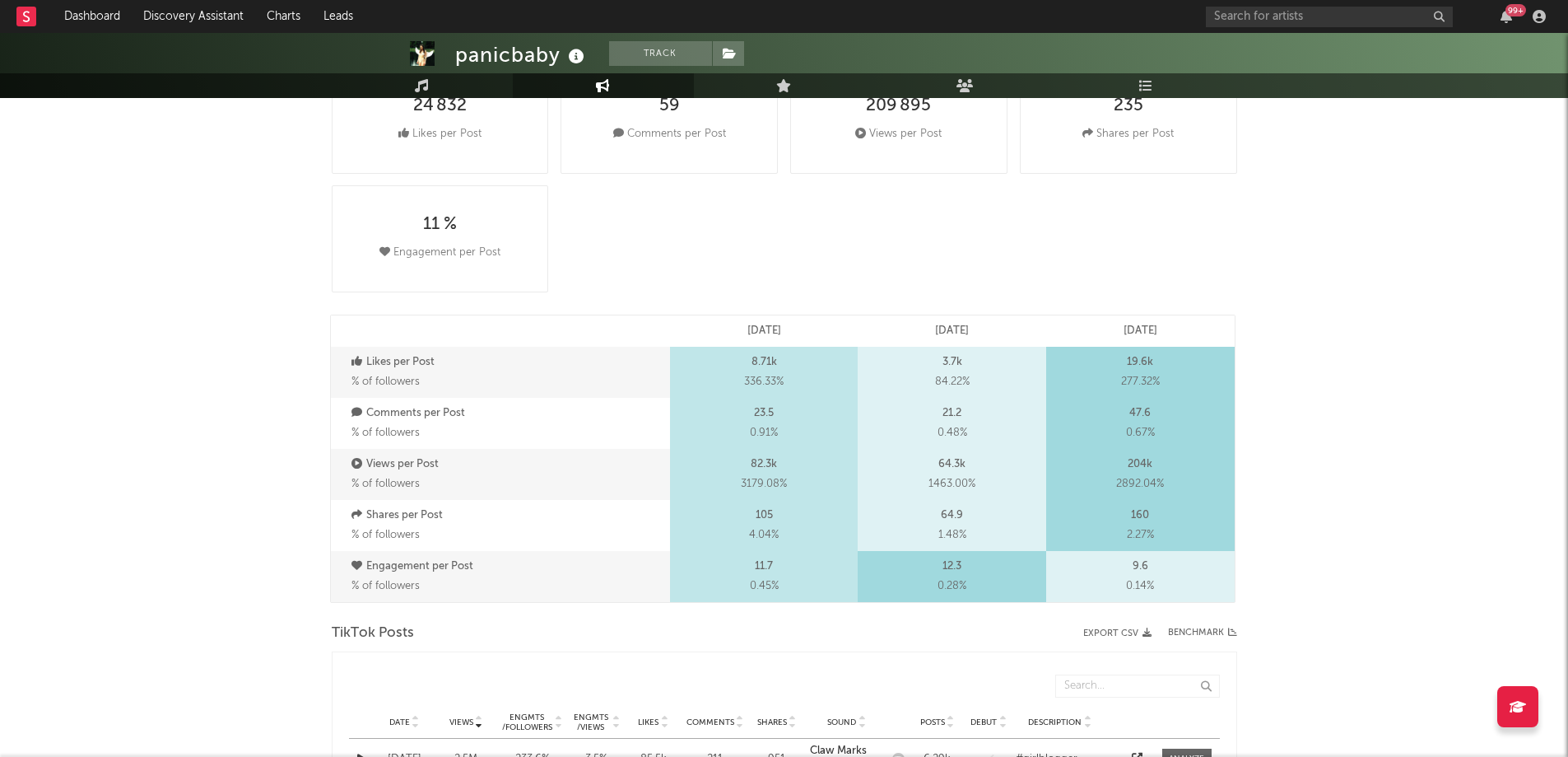
select select "1w"
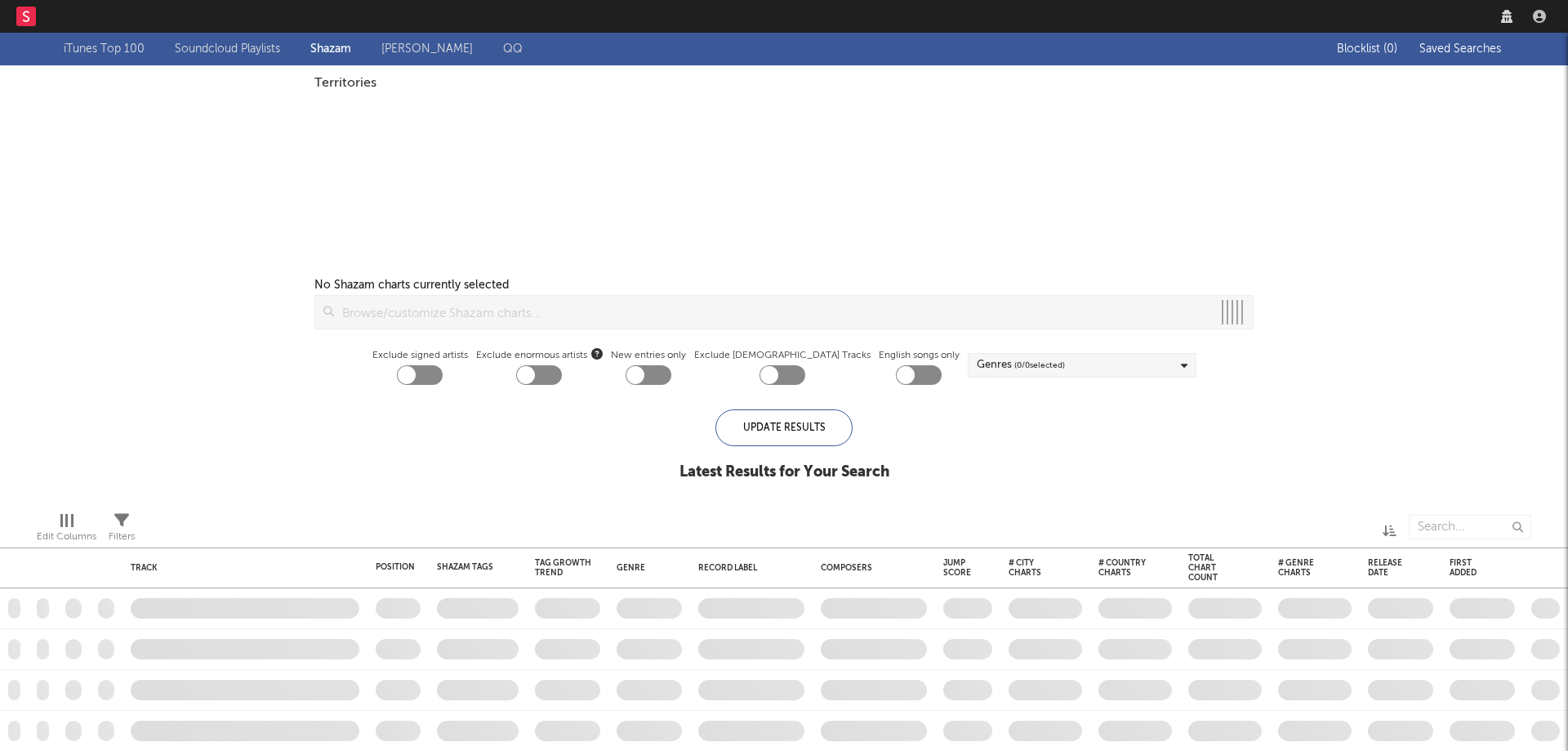
checkbox input "true"
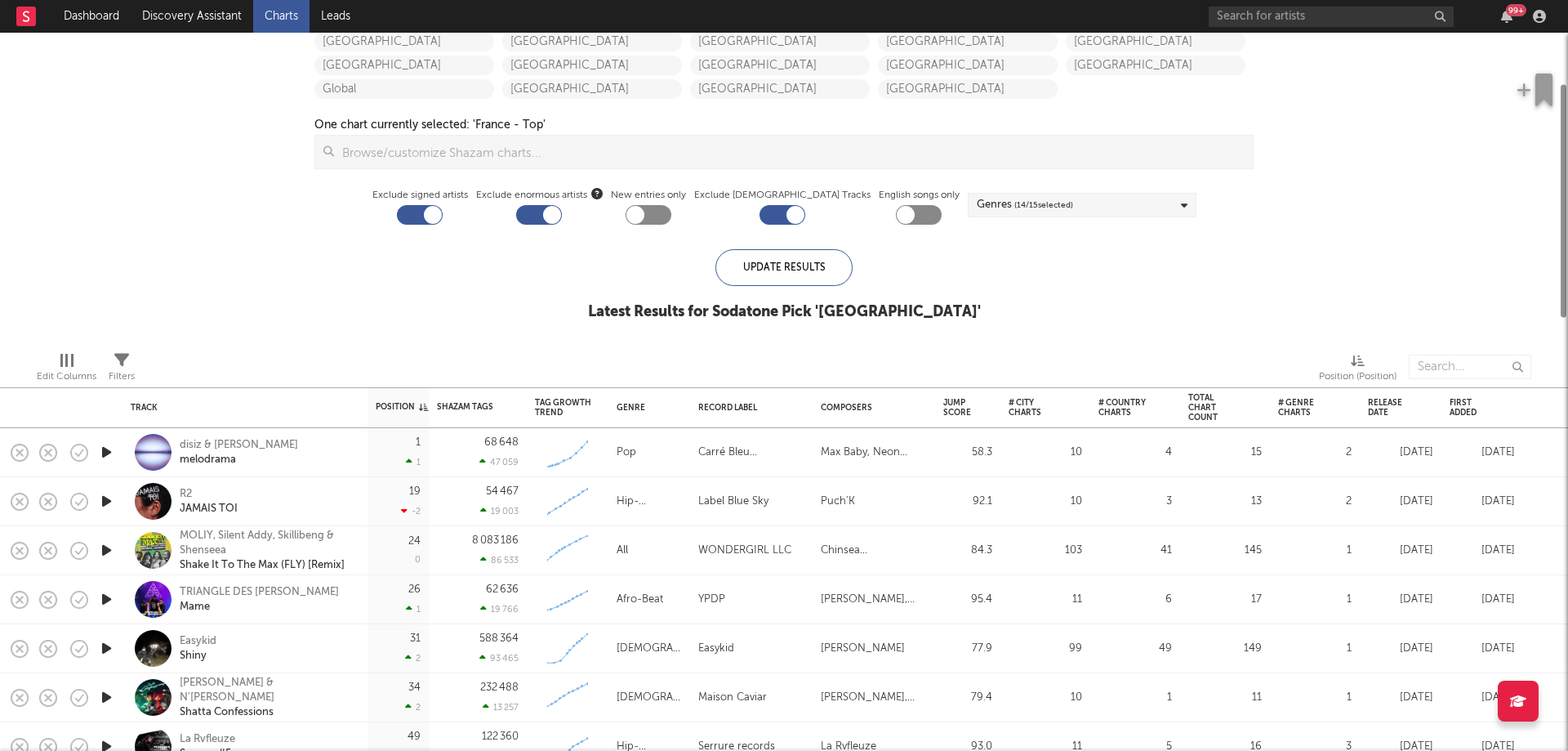
click at [440, 211] on div at bounding box center [419, 215] width 45 height 20
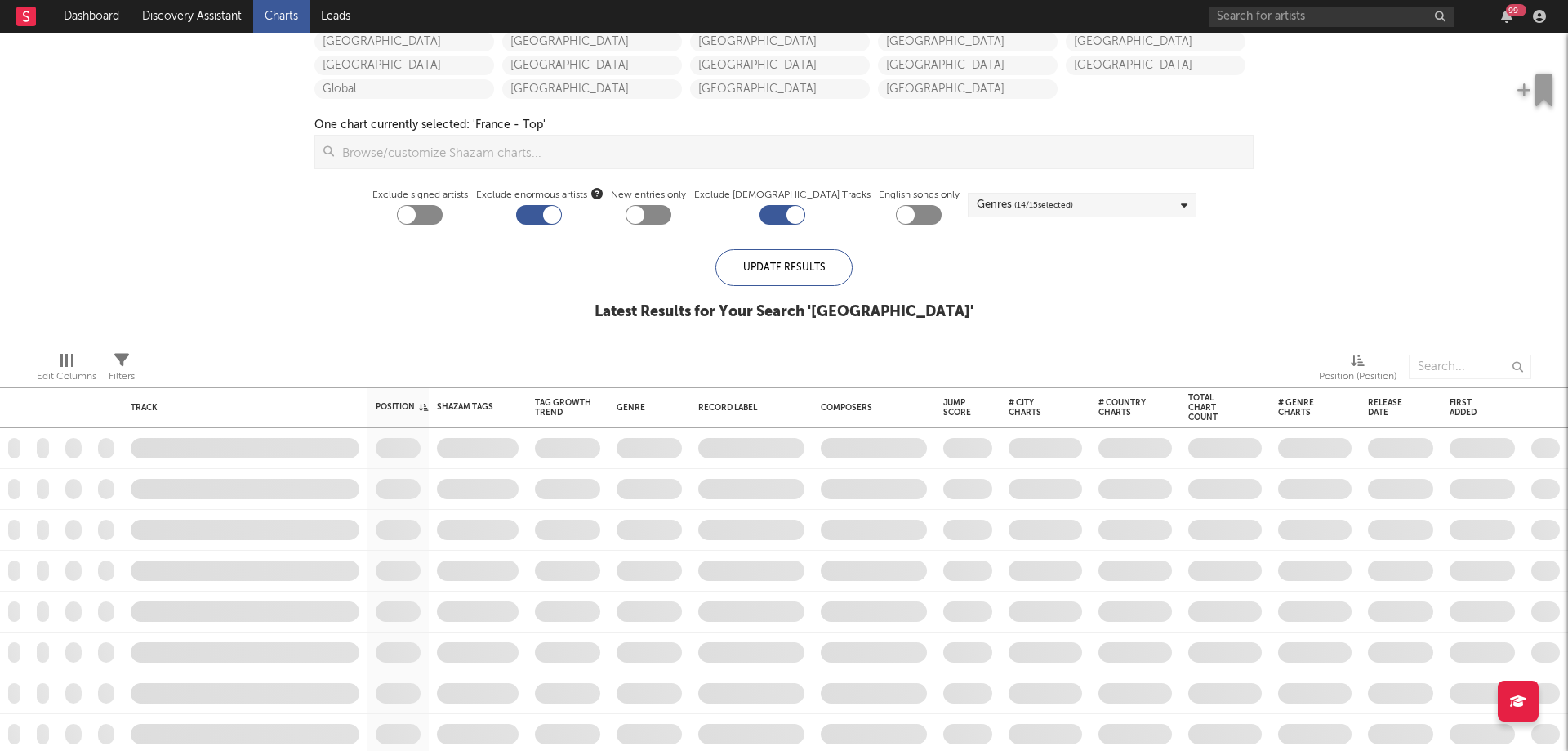
checkbox input "false"
click at [561, 217] on div at bounding box center [552, 215] width 18 height 18
checkbox input "false"
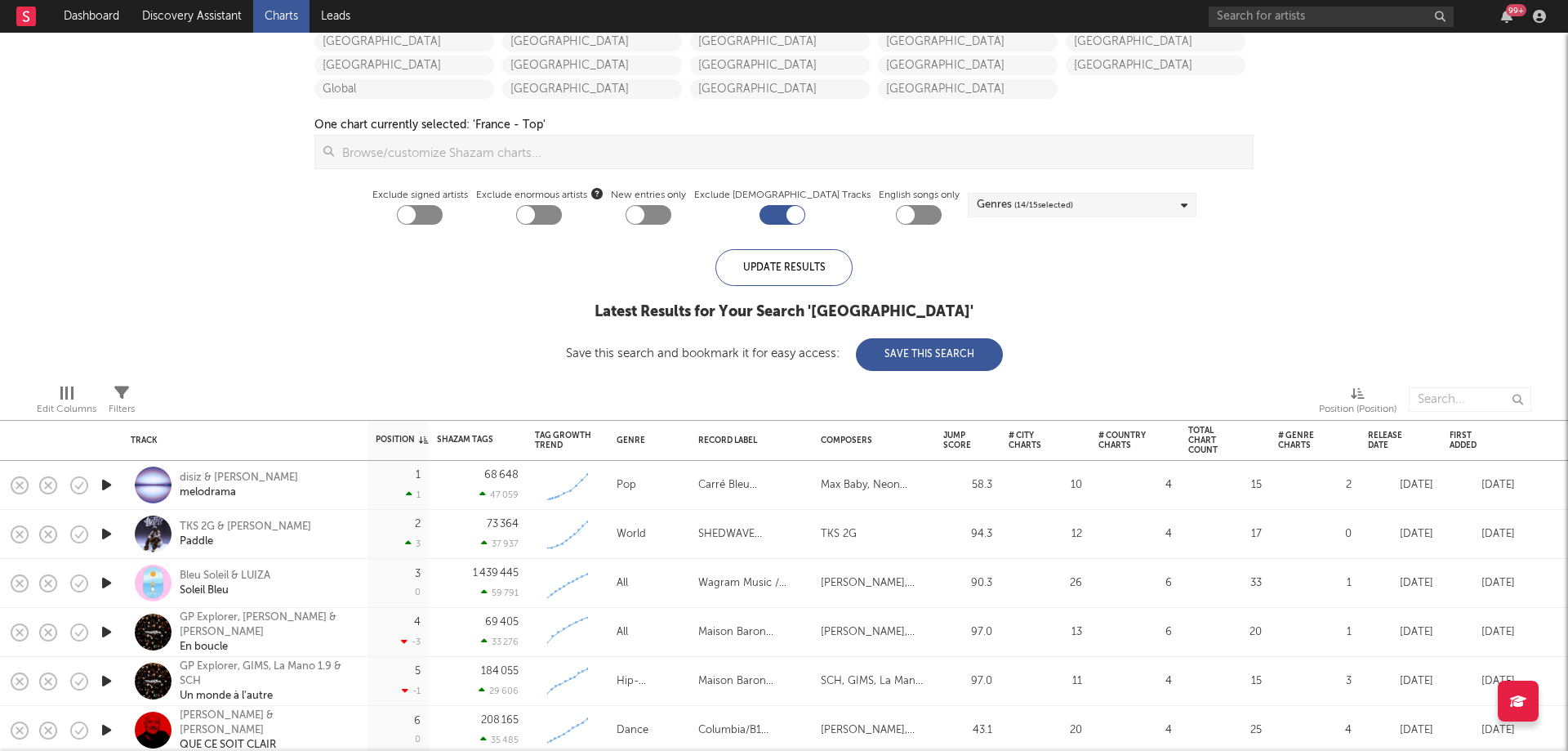
click at [771, 220] on div at bounding box center [782, 215] width 45 height 20
checkbox input "false"
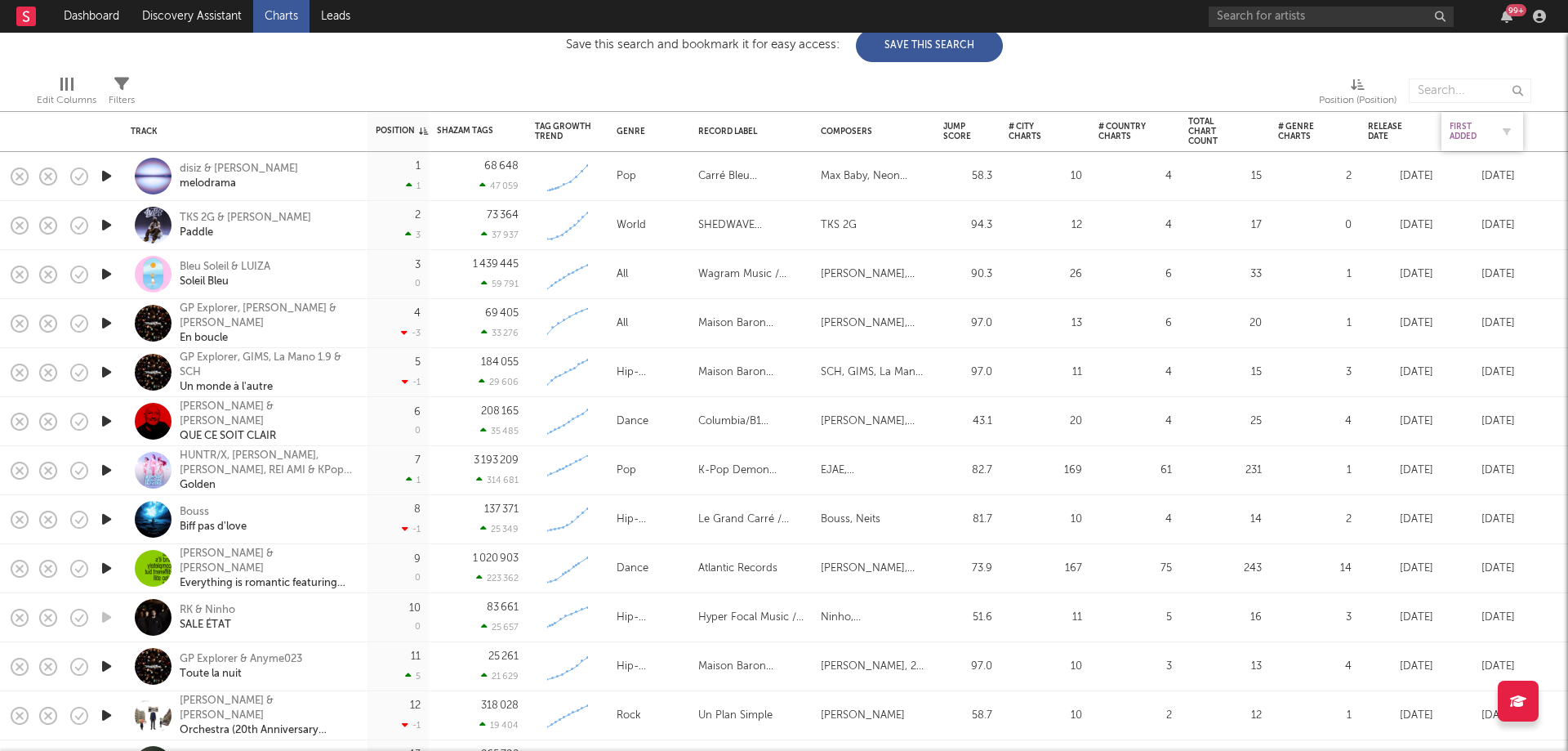
click at [1468, 128] on div "First Added" at bounding box center [1470, 132] width 41 height 20
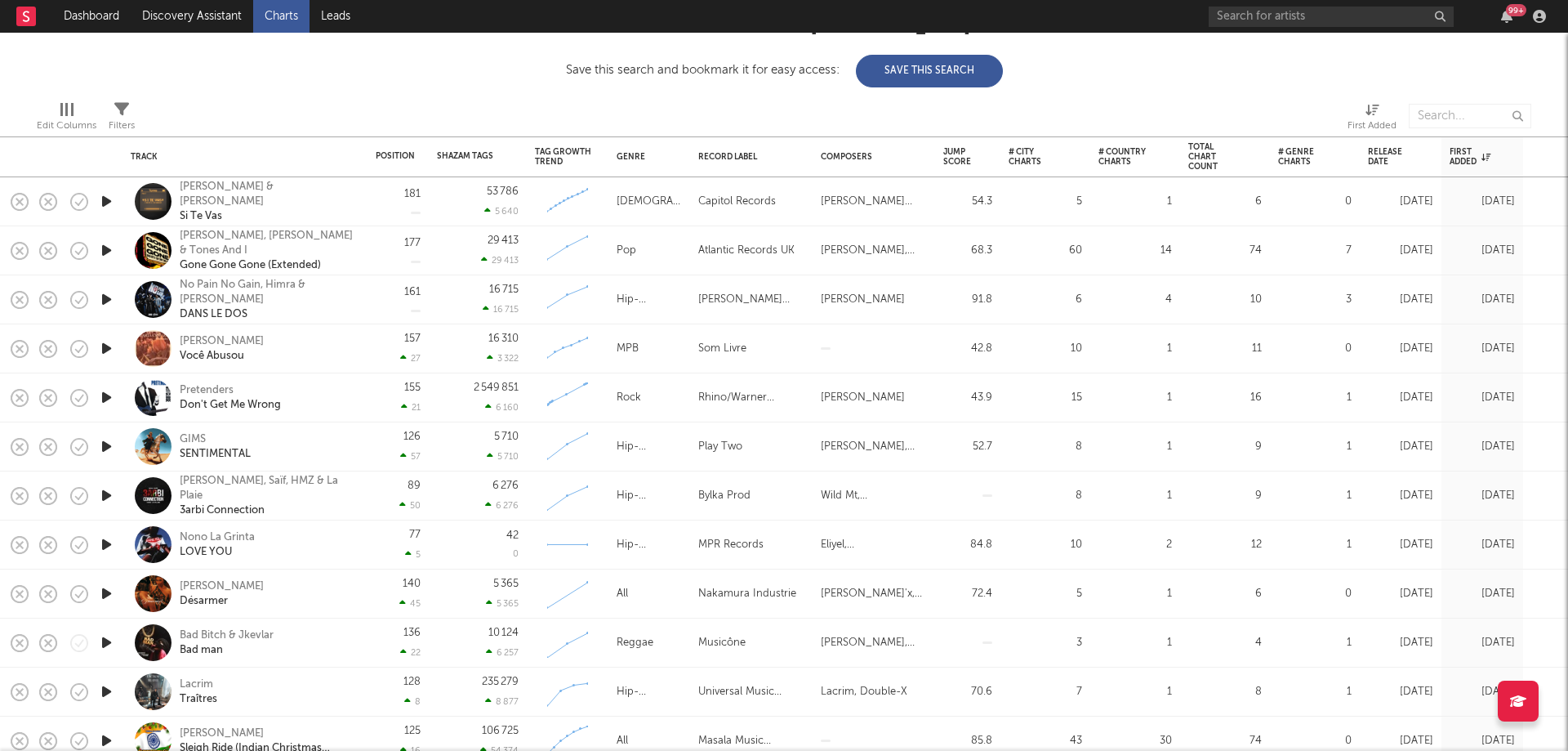
click at [109, 201] on icon "button" at bounding box center [107, 201] width 17 height 21
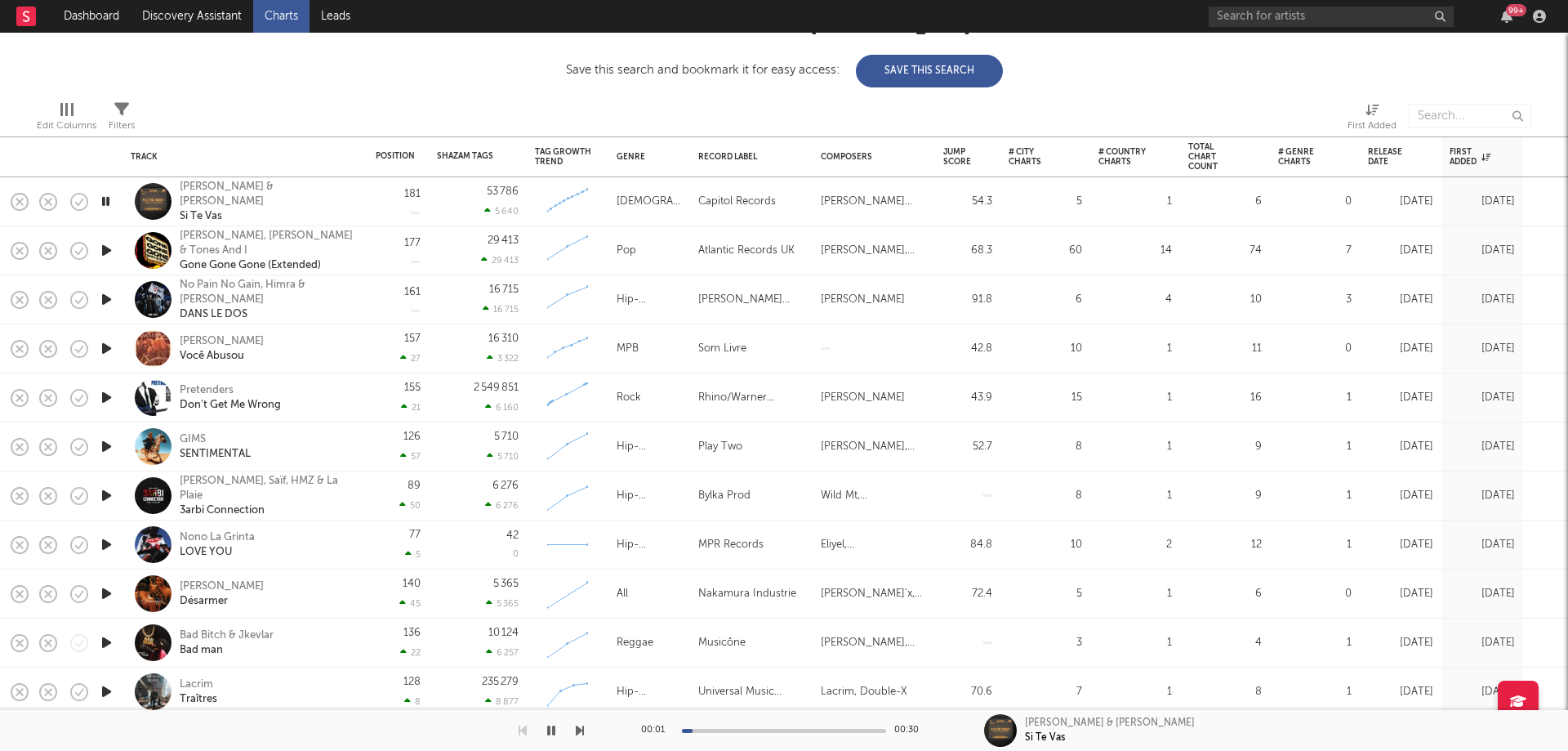
click at [109, 201] on icon "button" at bounding box center [106, 201] width 16 height 21
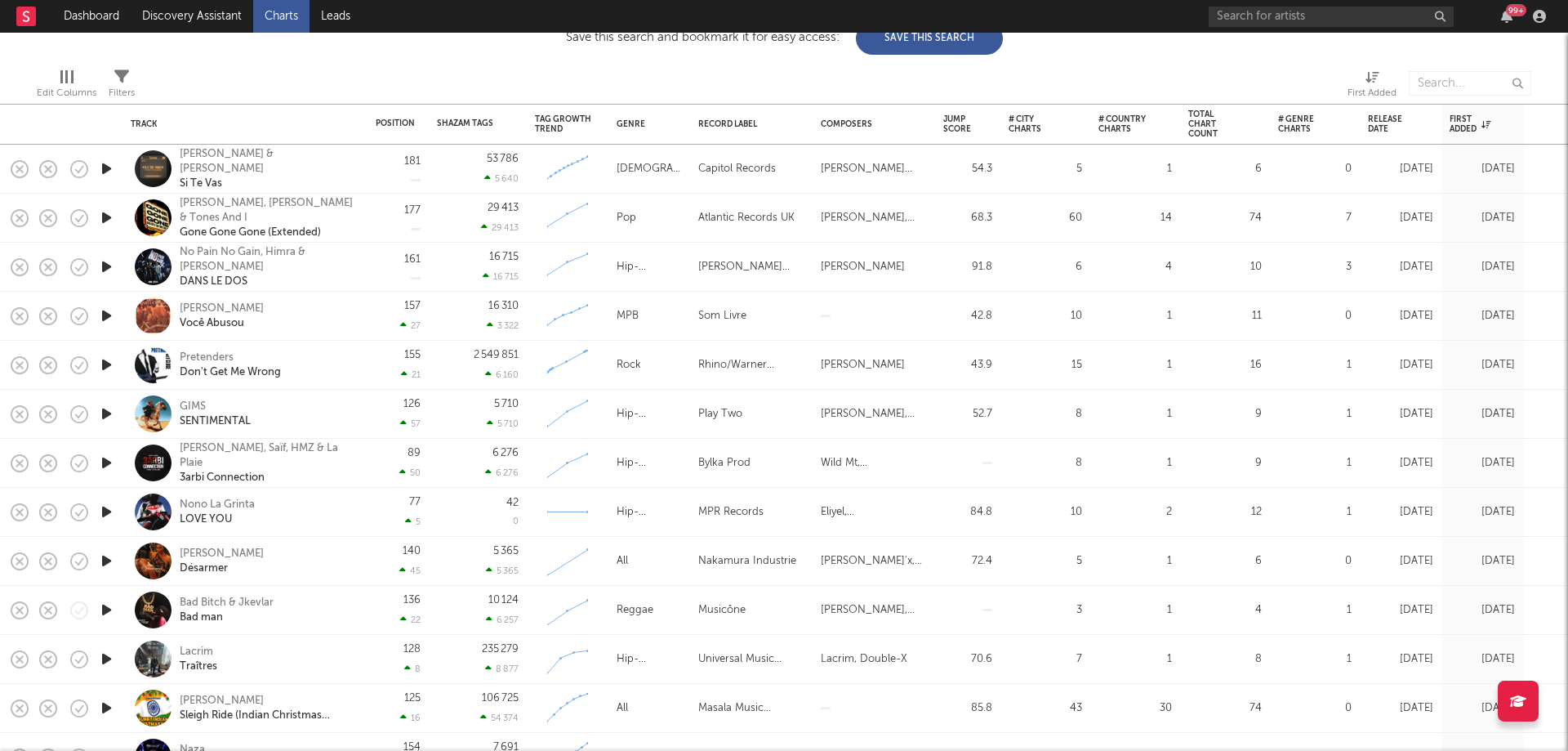
click at [105, 213] on icon "button" at bounding box center [107, 218] width 17 height 21
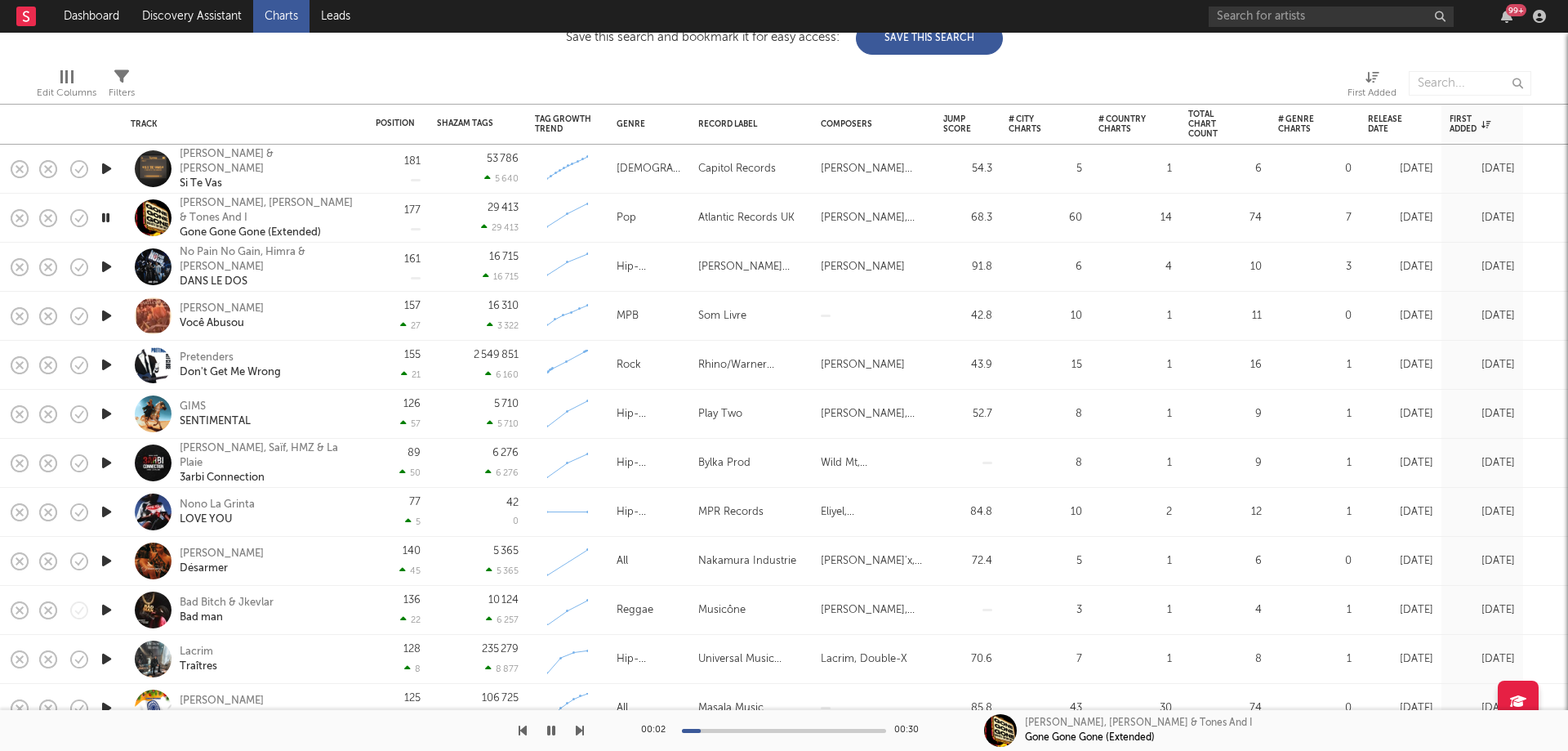
click at [105, 213] on icon "button" at bounding box center [106, 218] width 16 height 21
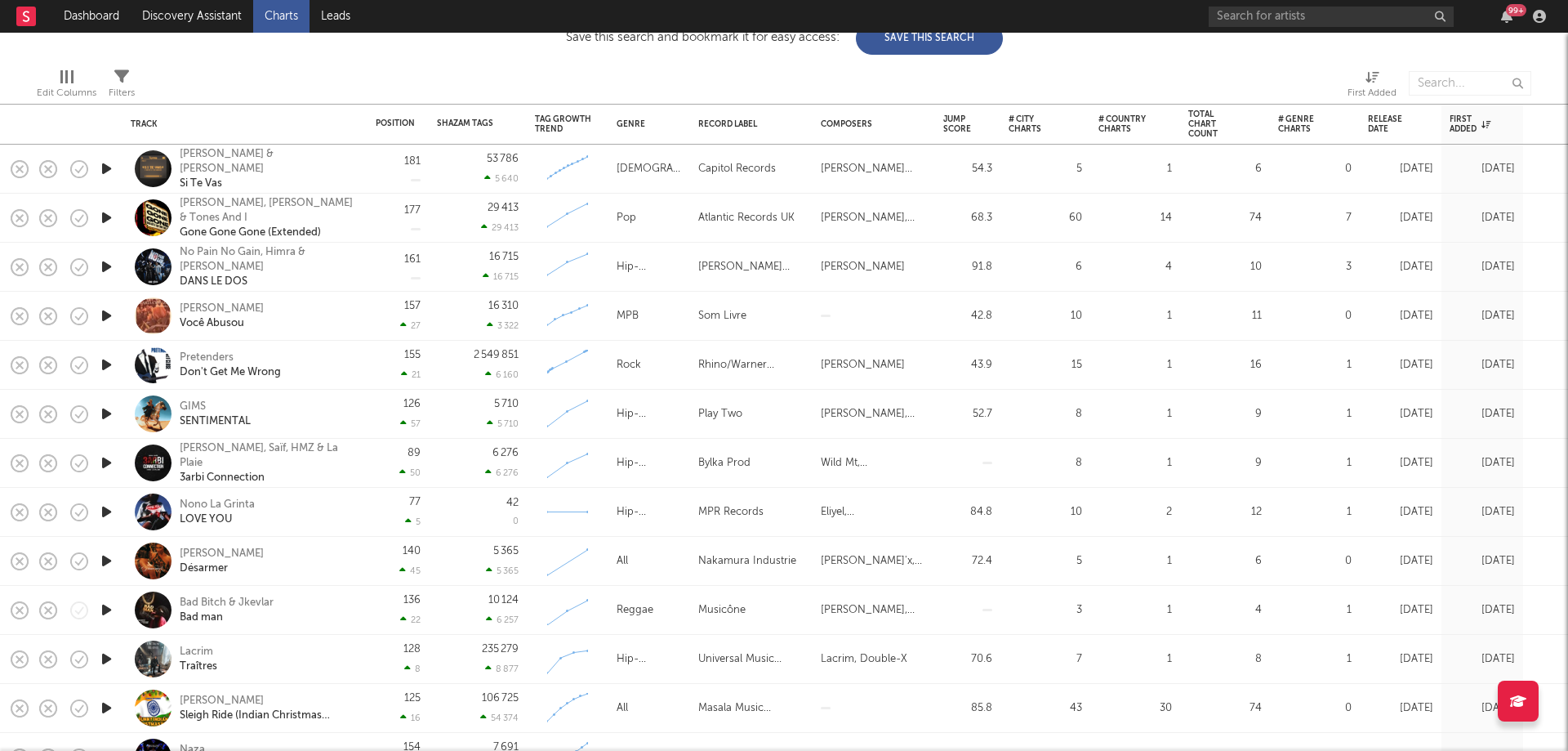
click at [107, 313] on icon "button" at bounding box center [107, 315] width 17 height 21
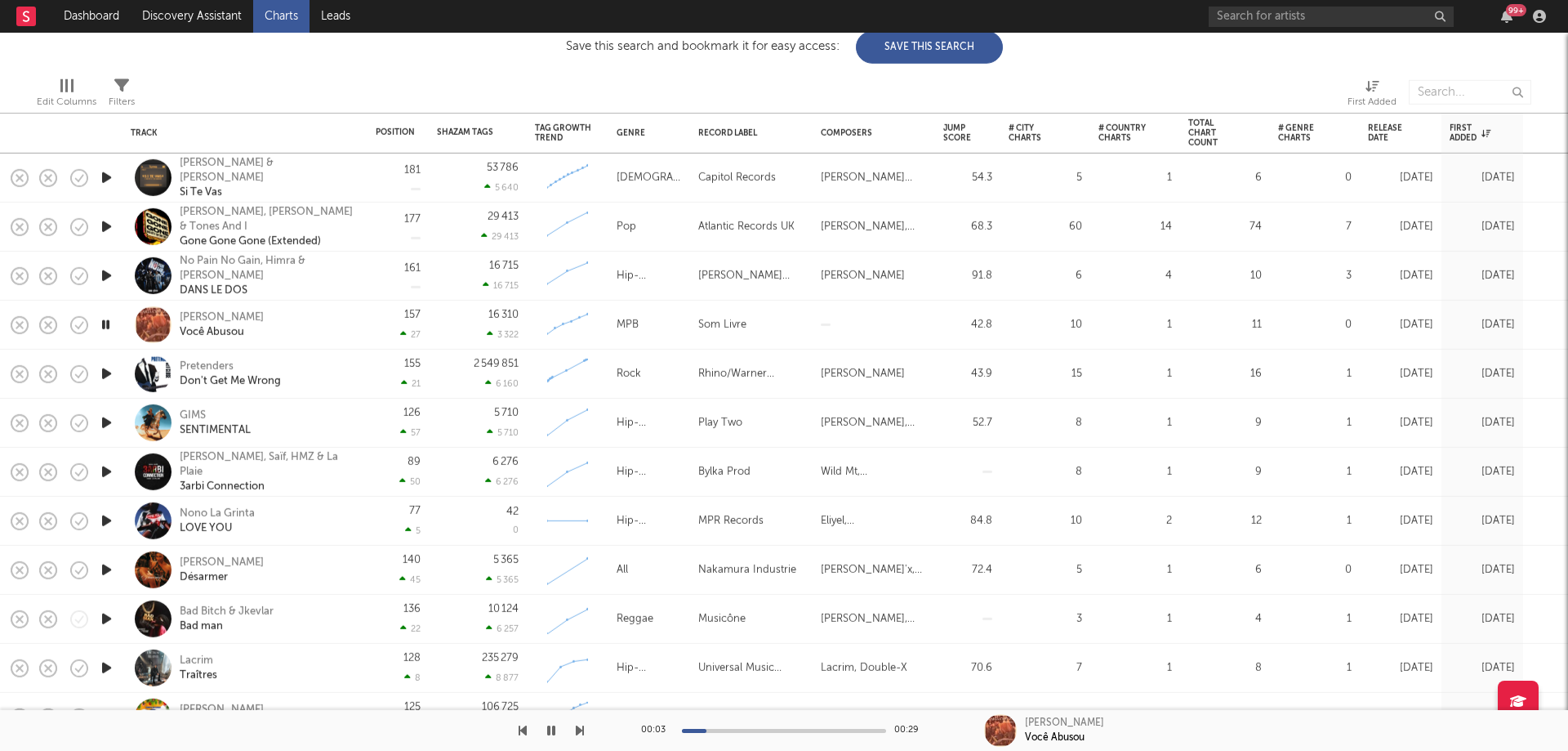
click at [108, 320] on icon "button" at bounding box center [106, 324] width 16 height 21
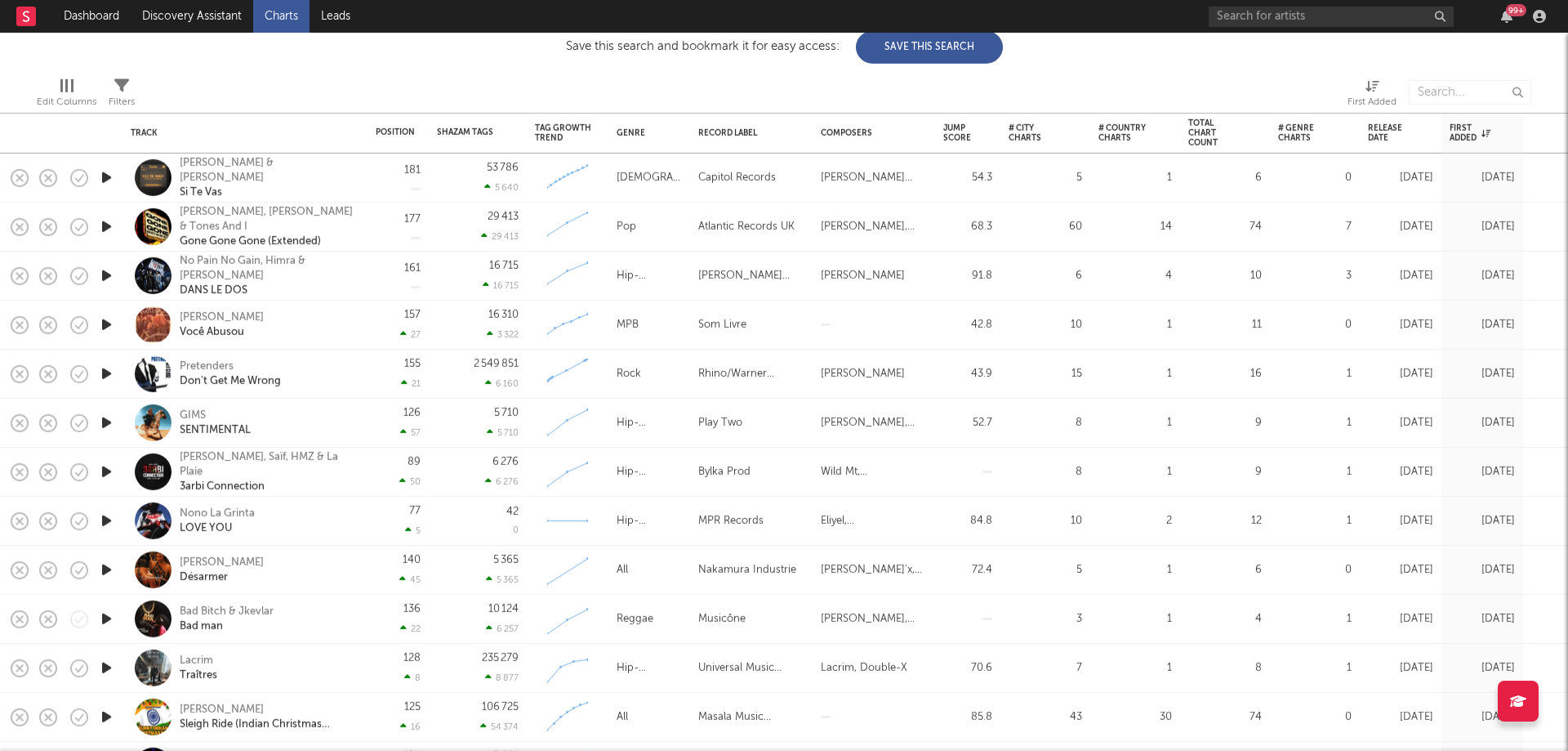
click at [108, 377] on icon "button" at bounding box center [107, 373] width 17 height 21
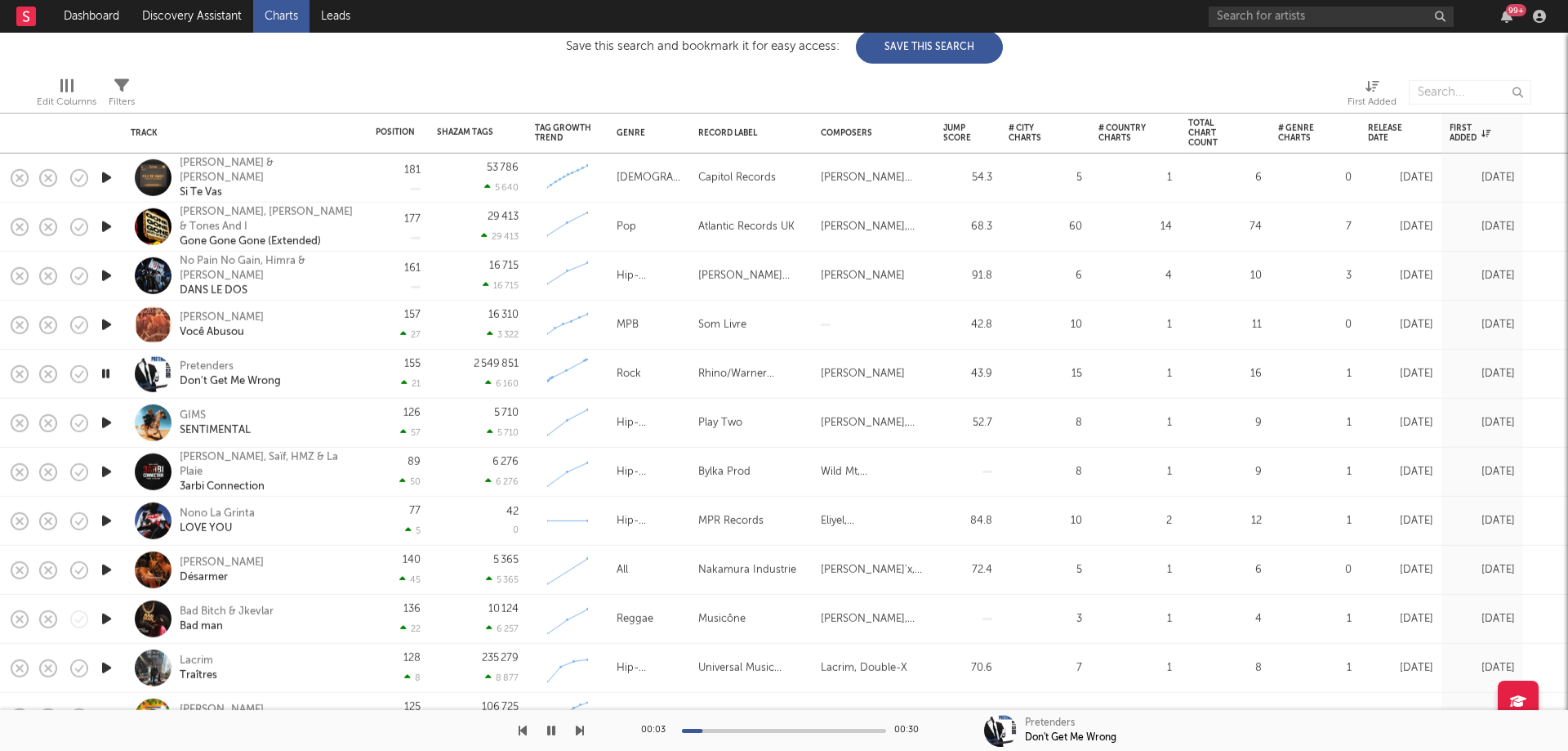
click at [108, 377] on icon "button" at bounding box center [106, 373] width 16 height 21
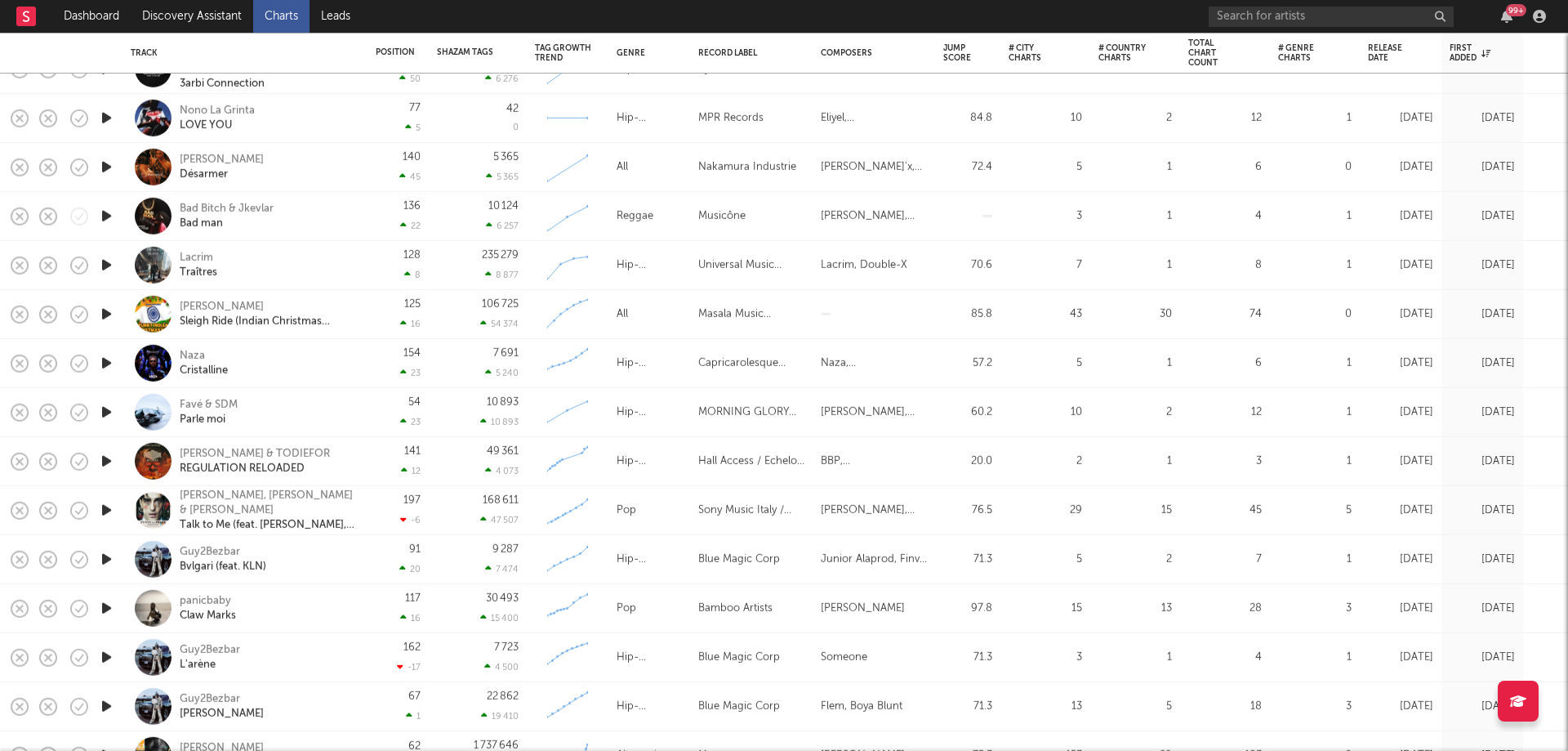
click at [106, 312] on icon "button" at bounding box center [107, 313] width 17 height 21
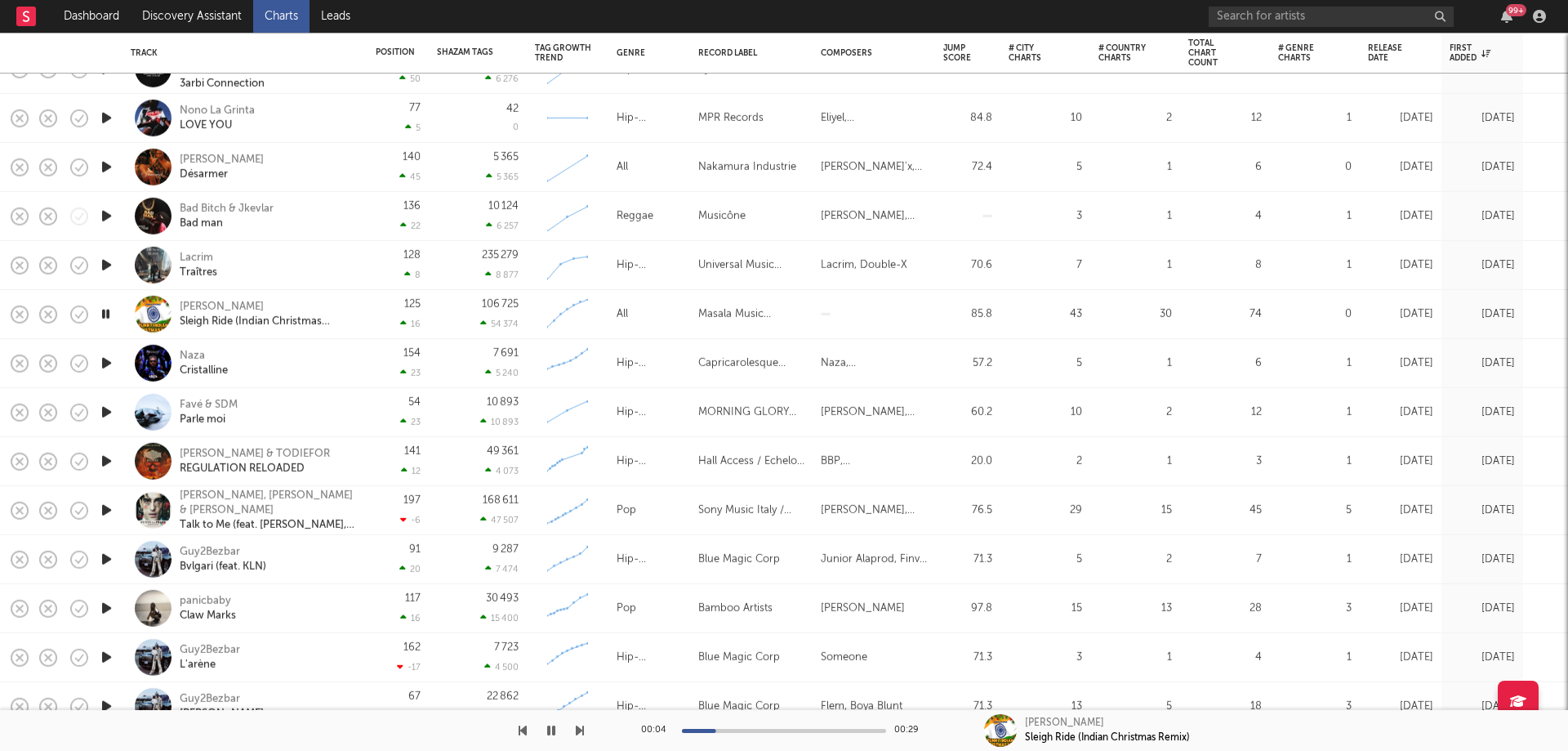
click at [106, 312] on icon "button" at bounding box center [106, 313] width 16 height 21
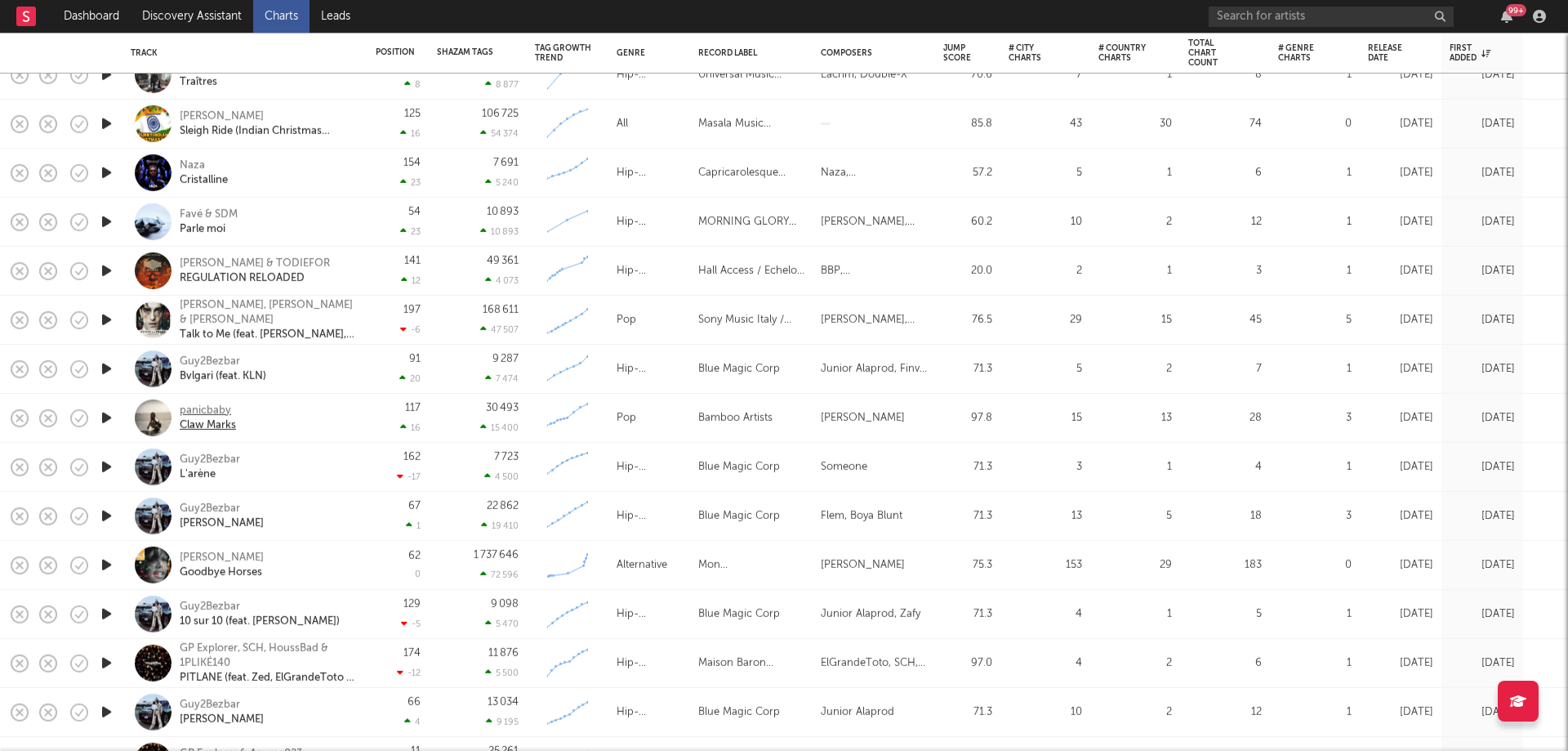
click at [207, 410] on div "panicbaby" at bounding box center [208, 410] width 56 height 15
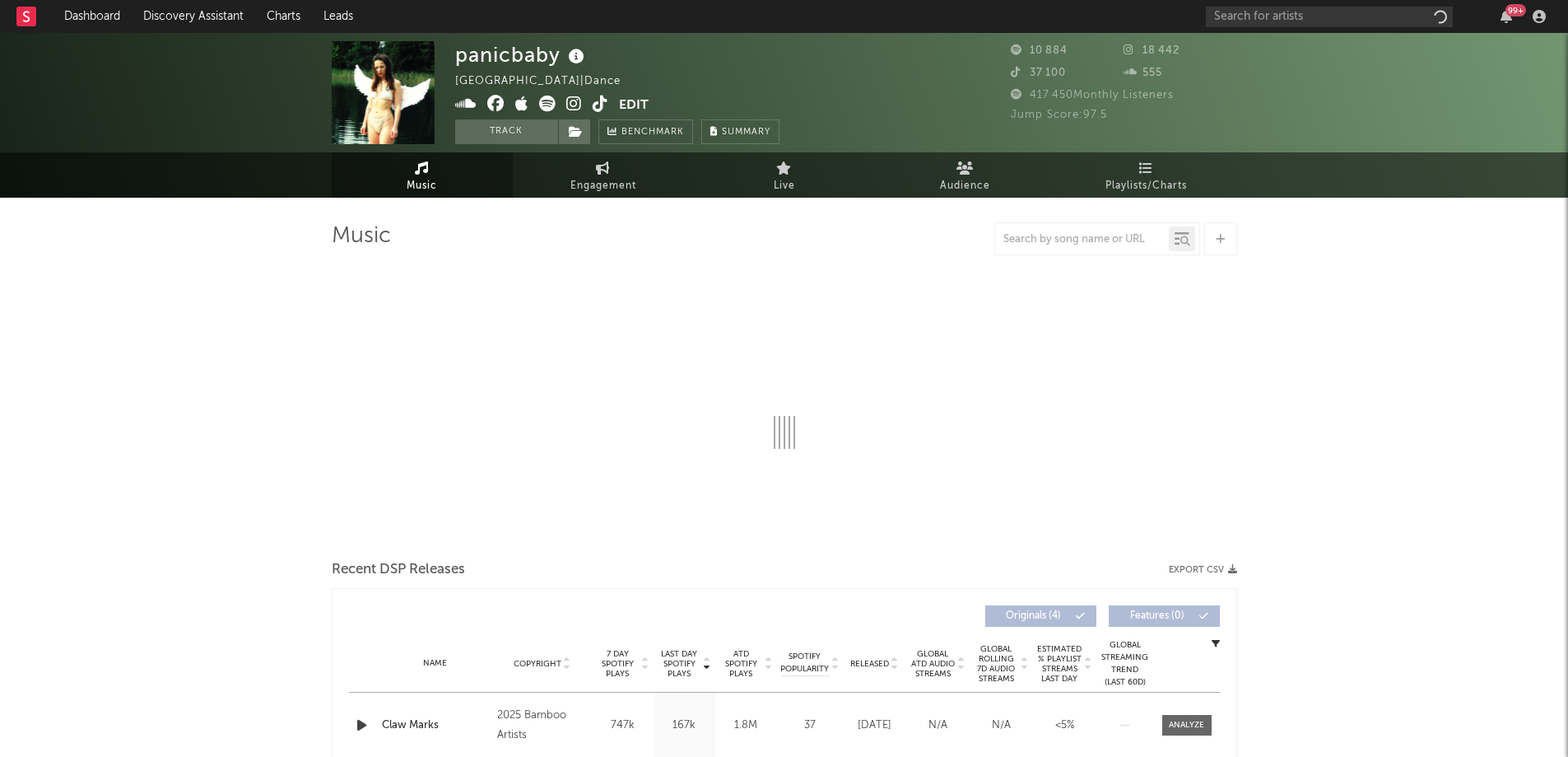
select select "1w"
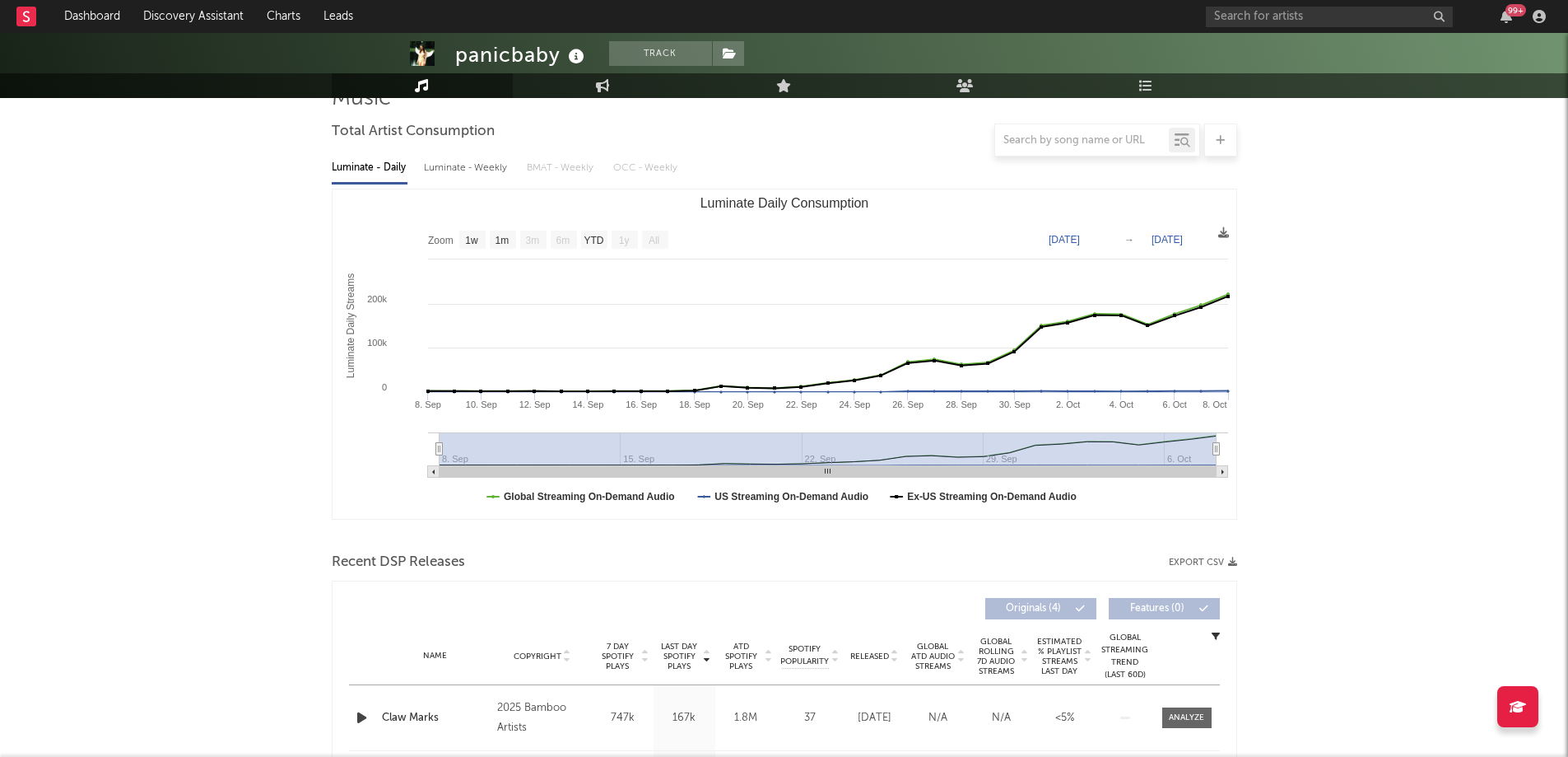
scroll to position [165, 0]
